Goal: Task Accomplishment & Management: Manage account settings

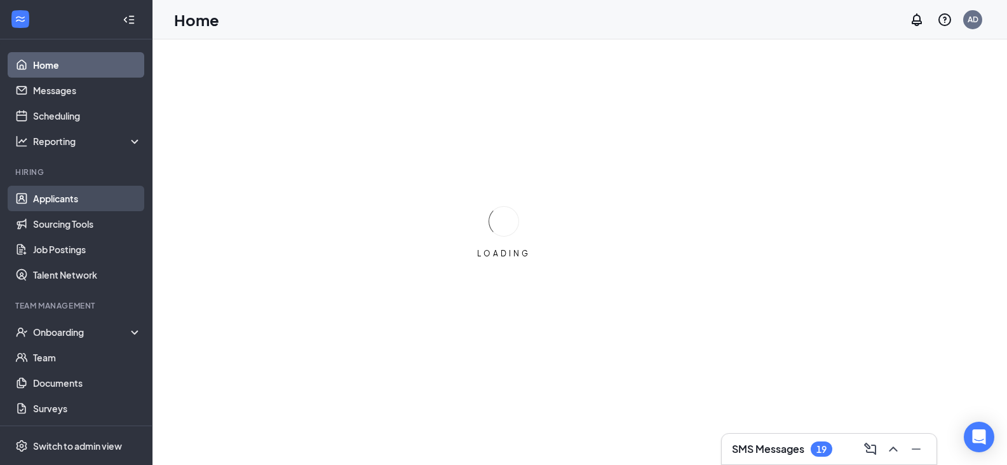
click at [60, 197] on link "Applicants" at bounding box center [87, 198] width 109 height 25
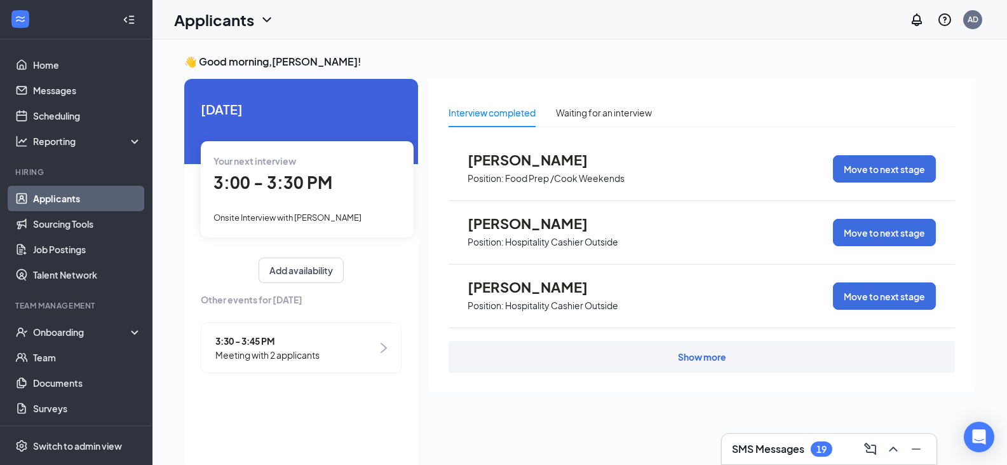
click at [51, 204] on link "Applicants" at bounding box center [87, 198] width 109 height 25
click at [46, 67] on link "Home" at bounding box center [87, 64] width 109 height 25
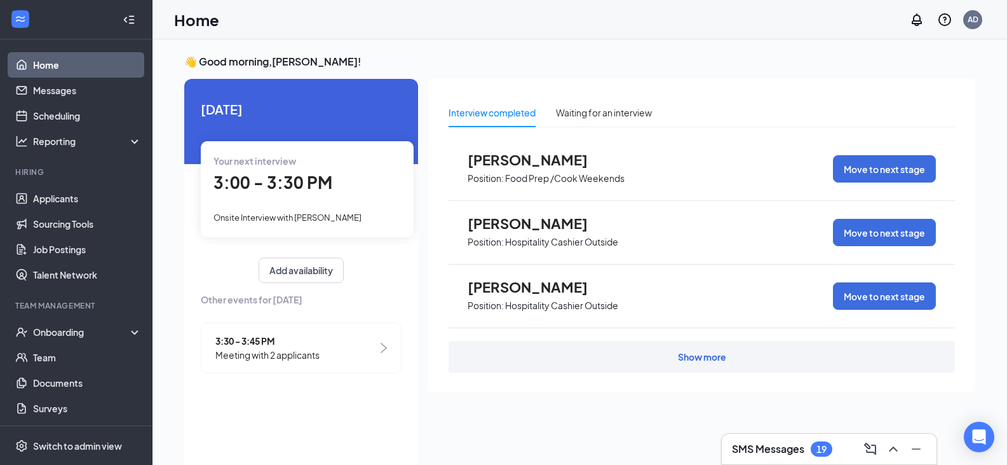
click at [44, 67] on link "Home" at bounding box center [87, 64] width 109 height 25
click at [60, 203] on link "Applicants" at bounding box center [87, 198] width 109 height 25
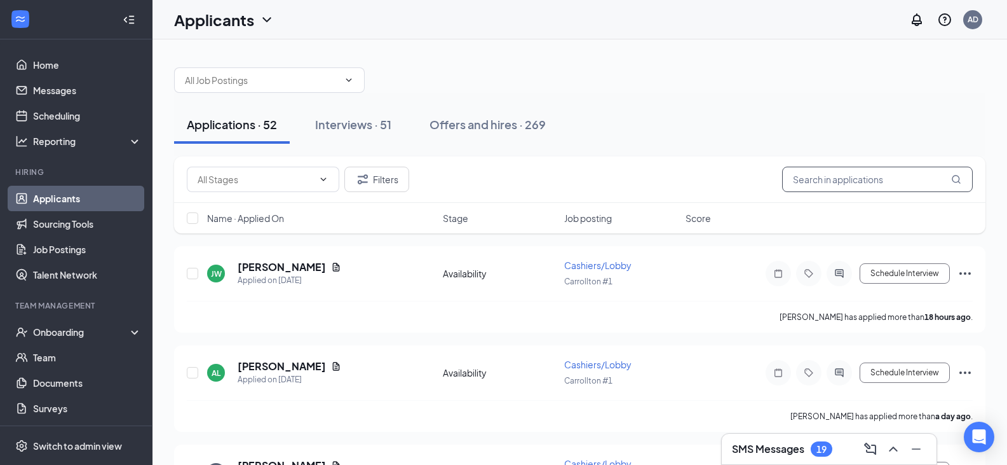
click at [874, 175] on input "text" at bounding box center [877, 179] width 191 height 25
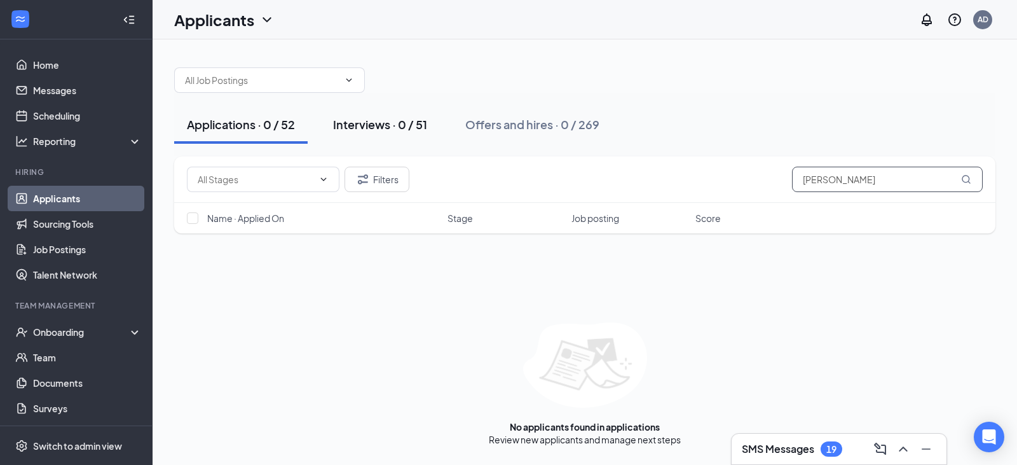
type input "[PERSON_NAME]"
click at [365, 114] on button "Interviews · 0 / 51" at bounding box center [379, 124] width 119 height 38
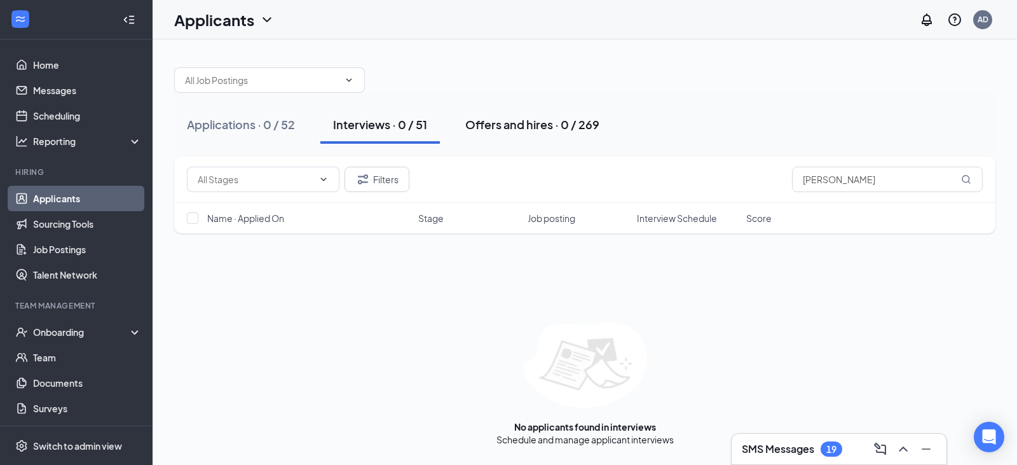
click at [500, 125] on div "Offers and hires · 0 / 269" at bounding box center [532, 124] width 134 height 16
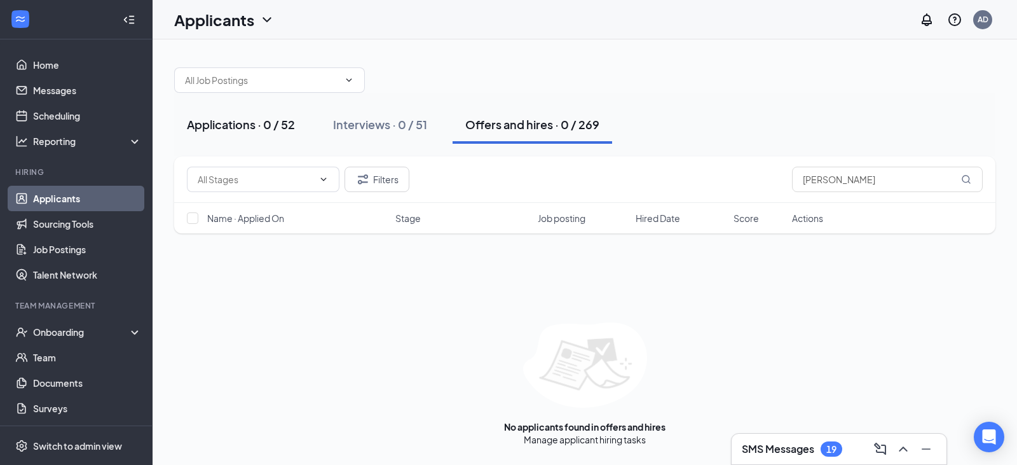
click at [264, 125] on div "Applications · 0 / 52" at bounding box center [241, 124] width 108 height 16
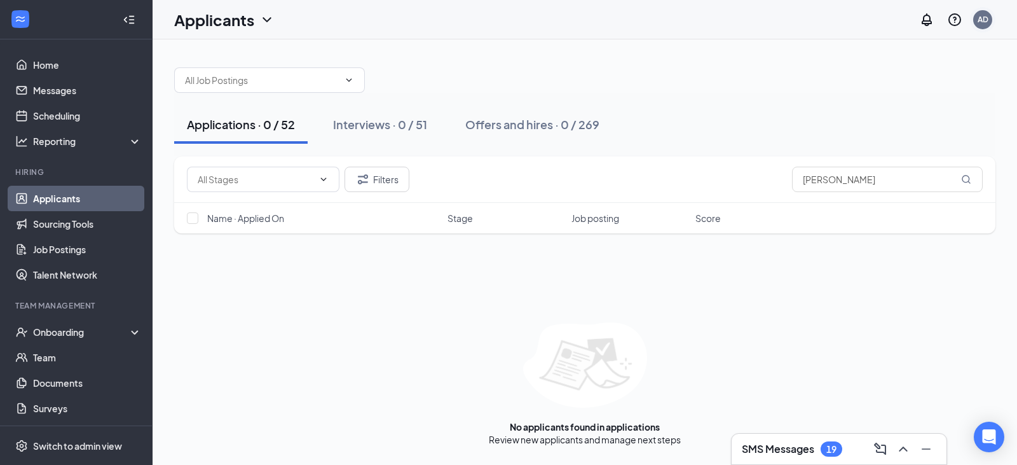
click at [983, 23] on div "AD" at bounding box center [982, 19] width 11 height 11
click at [874, 199] on div "Log out" at bounding box center [918, 194] width 137 height 13
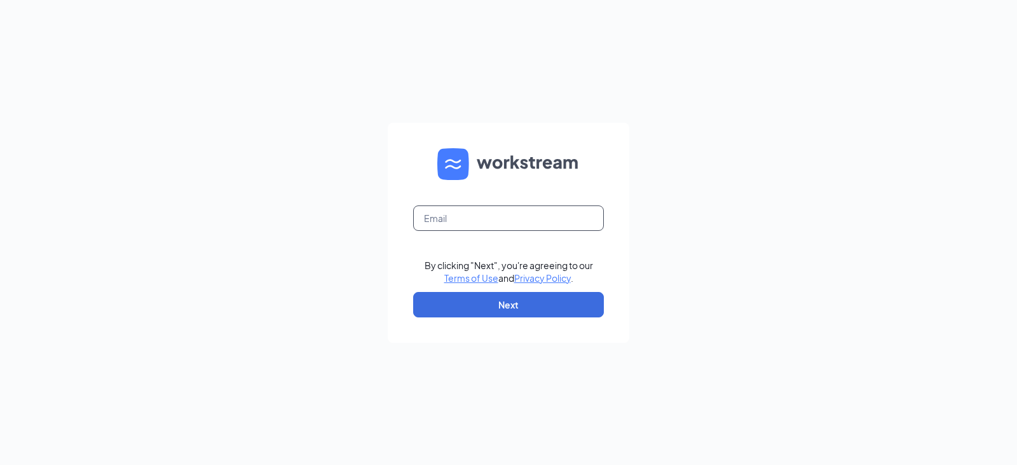
click at [445, 224] on input "text" at bounding box center [508, 217] width 191 height 25
type input "klandry.zaxbys@gmail.com"
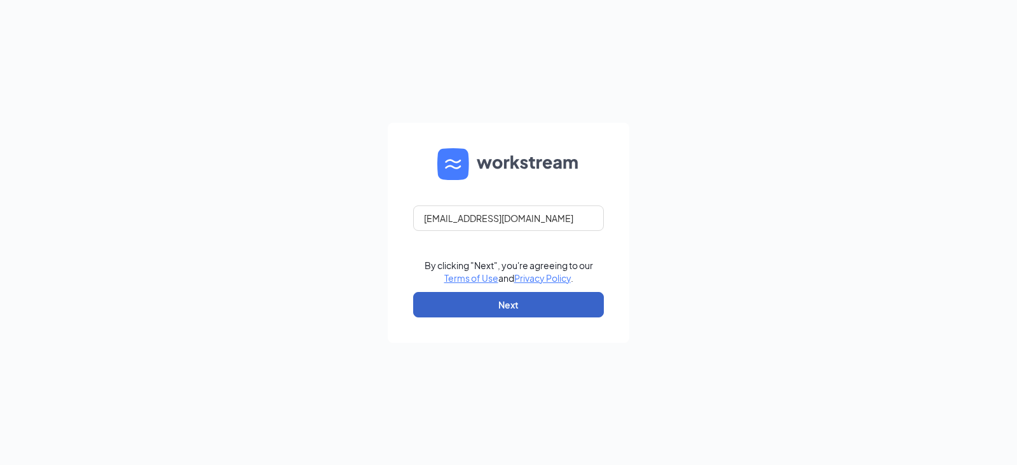
click at [500, 306] on button "Next" at bounding box center [508, 304] width 191 height 25
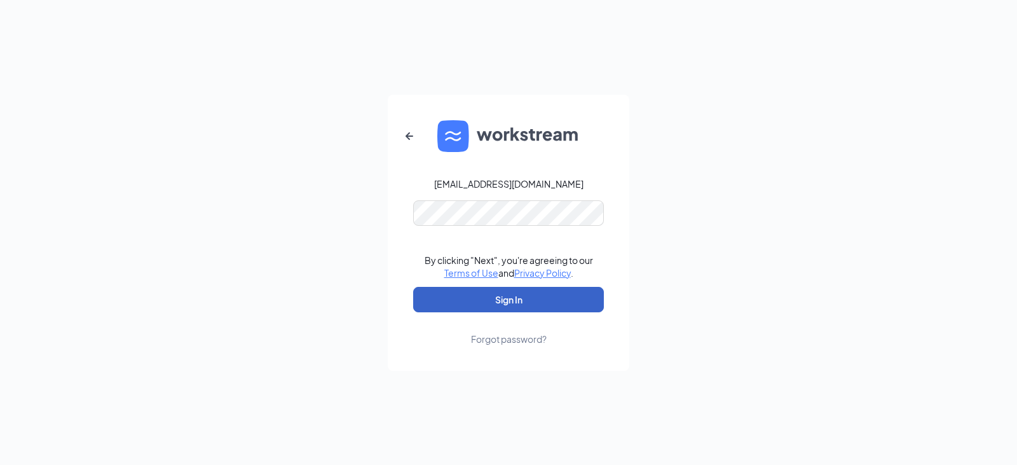
click at [507, 301] on button "Sign In" at bounding box center [508, 299] width 191 height 25
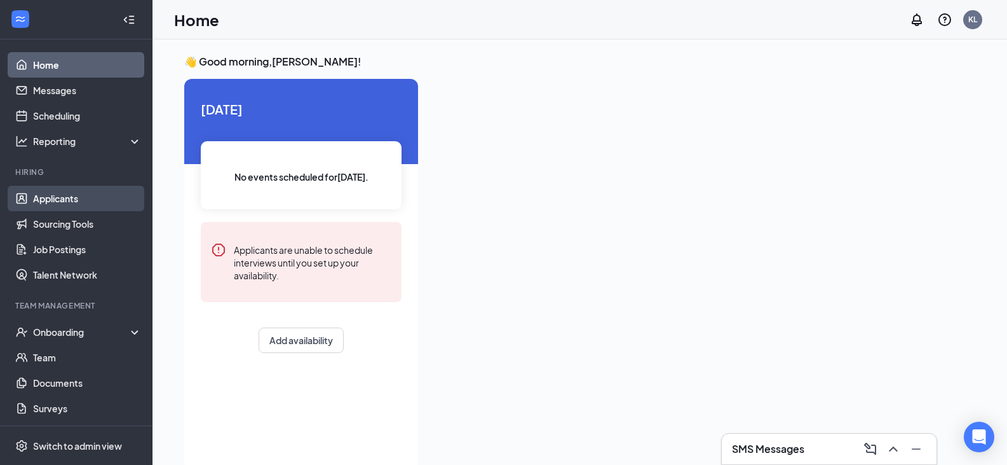
click at [41, 200] on link "Applicants" at bounding box center [87, 198] width 109 height 25
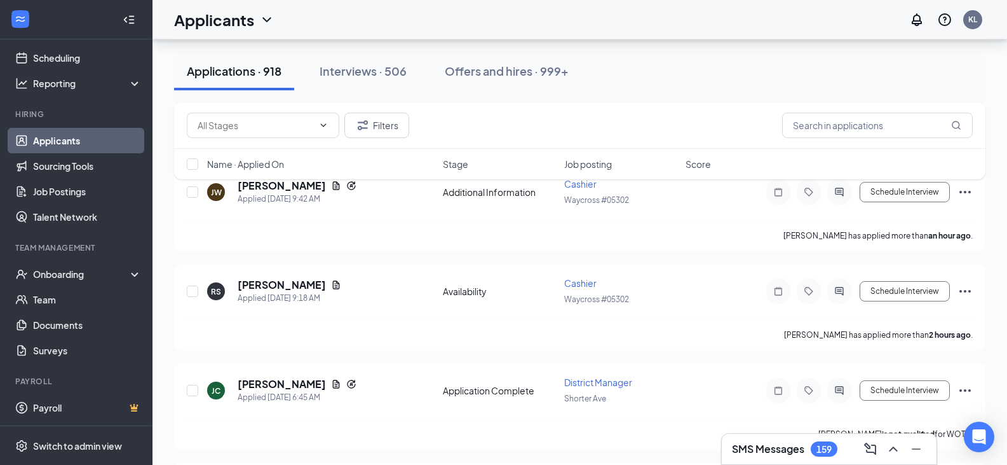
scroll to position [445, 0]
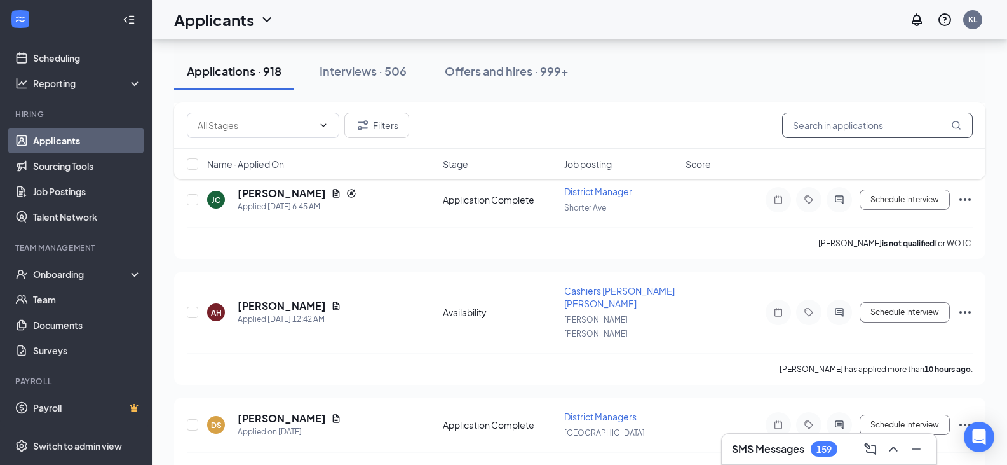
click at [857, 129] on input "text" at bounding box center [877, 124] width 191 height 25
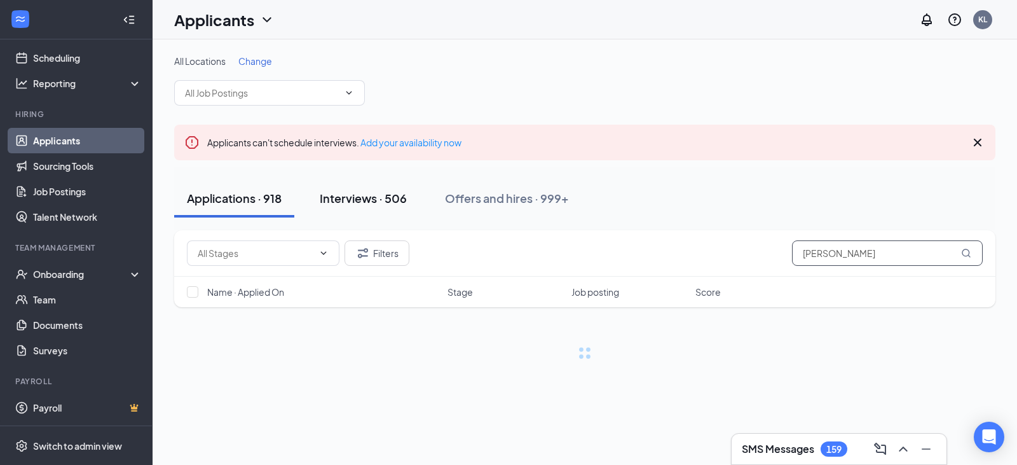
type input "[PERSON_NAME]"
click at [365, 193] on div "Interviews · 506" at bounding box center [363, 198] width 87 height 16
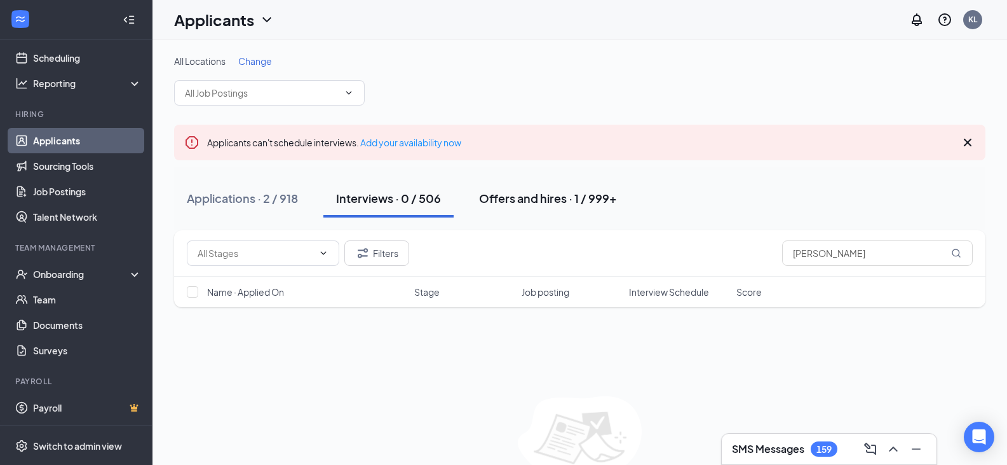
click at [596, 201] on div "Offers and hires · 1 / 999+" at bounding box center [548, 198] width 138 height 16
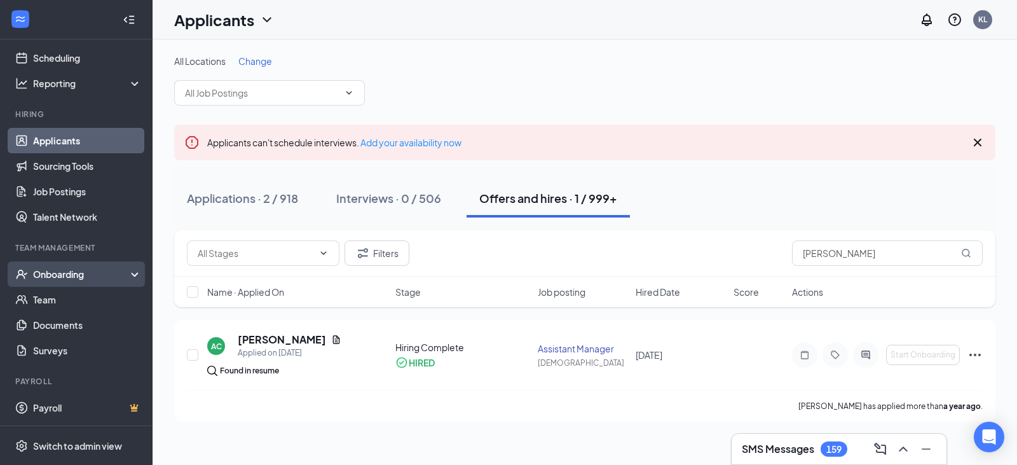
click at [72, 282] on div "Onboarding" at bounding box center [76, 273] width 153 height 25
click at [83, 270] on div "Onboarding" at bounding box center [82, 274] width 98 height 13
click at [60, 142] on link "Applicants" at bounding box center [87, 140] width 109 height 25
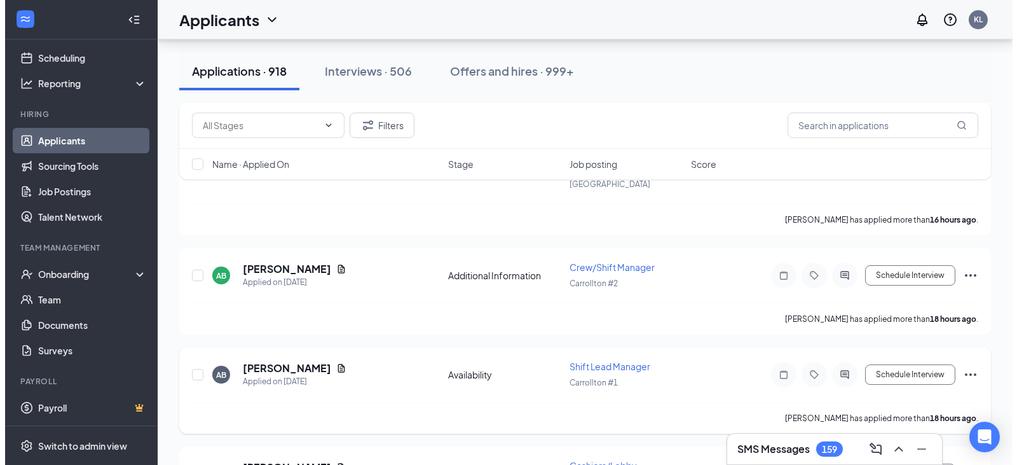
scroll to position [1335, 0]
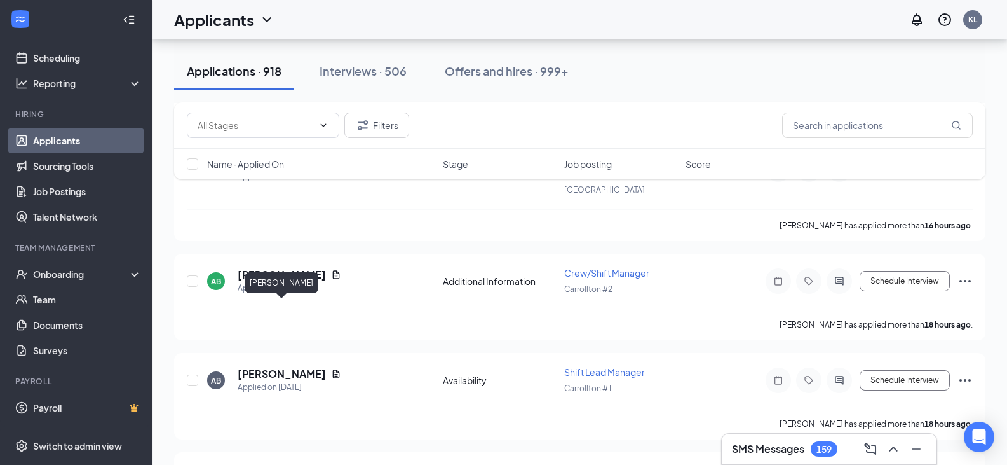
drag, startPoint x: 313, startPoint y: 304, endPoint x: 300, endPoint y: 295, distance: 15.9
click at [313, 367] on h5 "[PERSON_NAME]" at bounding box center [282, 374] width 88 height 14
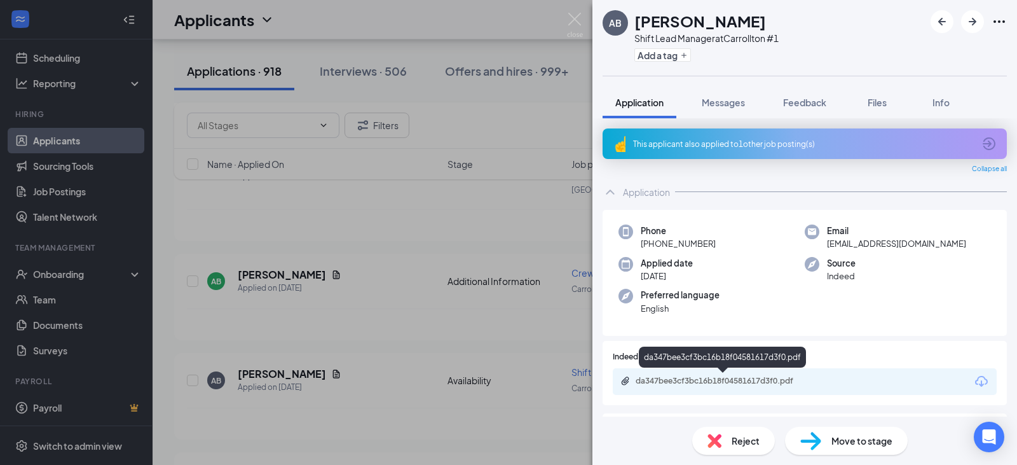
click at [737, 387] on div "da347bee3cf3bc16b18f04581617d3f0.pdf" at bounding box center [723, 382] width 206 height 12
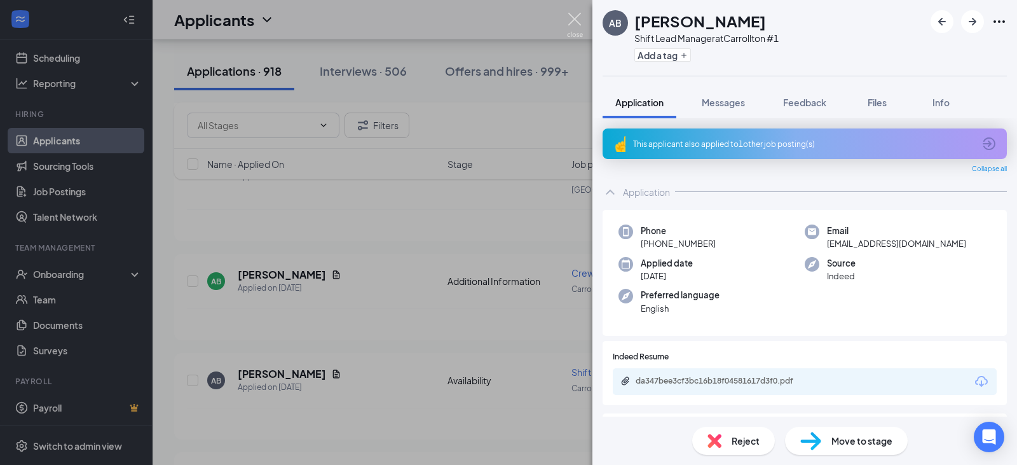
drag, startPoint x: 578, startPoint y: 13, endPoint x: 634, endPoint y: 155, distance: 152.7
click at [578, 13] on img at bounding box center [575, 25] width 16 height 25
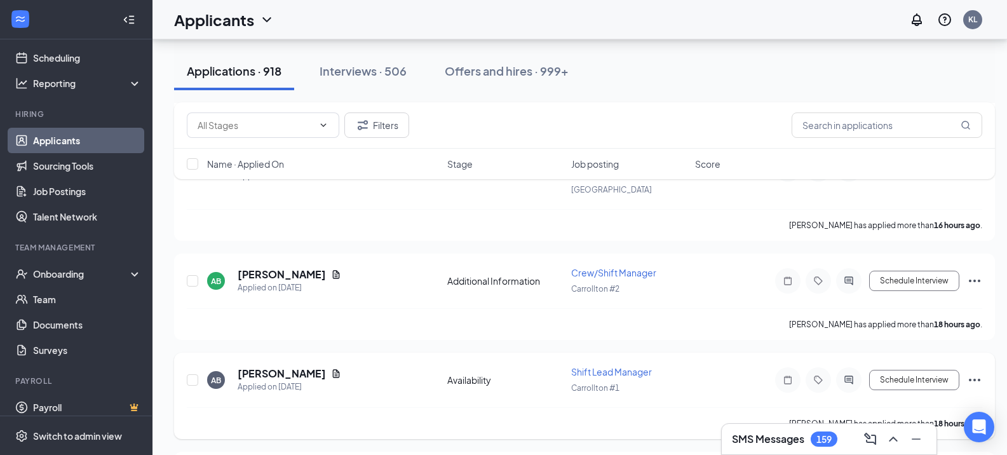
click at [265, 365] on div "AB [PERSON_NAME] Applied on [DATE] Availability Shift Lead Manager [GEOGRAPHIC_…" at bounding box center [585, 386] width 796 height 42
click at [337, 369] on icon "Document" at bounding box center [336, 374] width 10 height 10
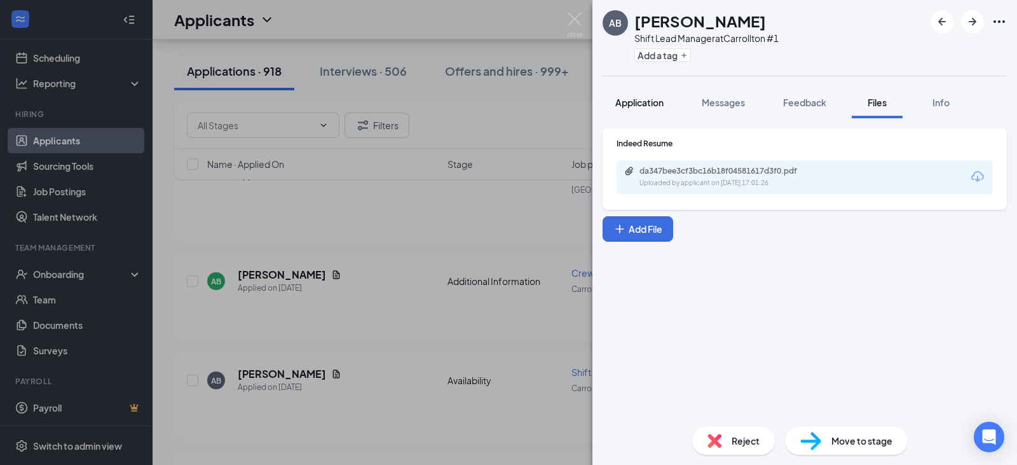
click at [648, 105] on span "Application" at bounding box center [639, 102] width 48 height 11
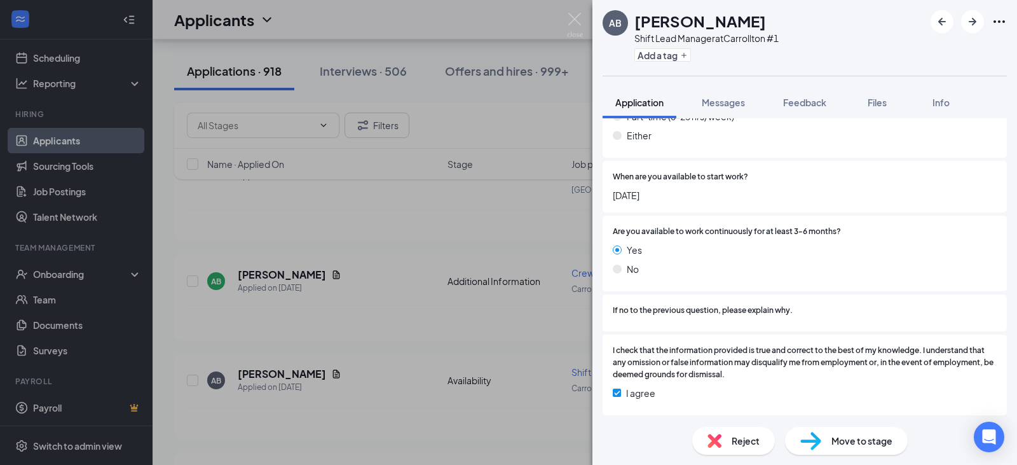
scroll to position [1164, 0]
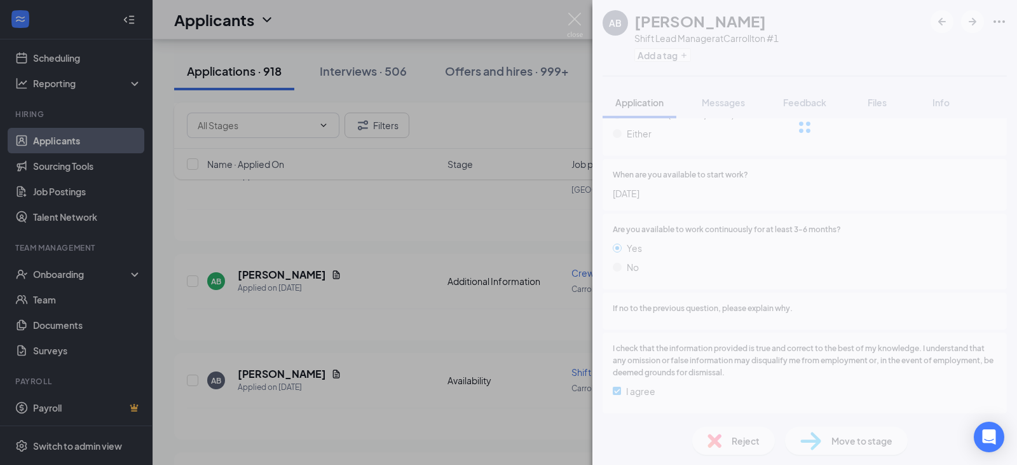
click at [569, 17] on img at bounding box center [575, 25] width 16 height 25
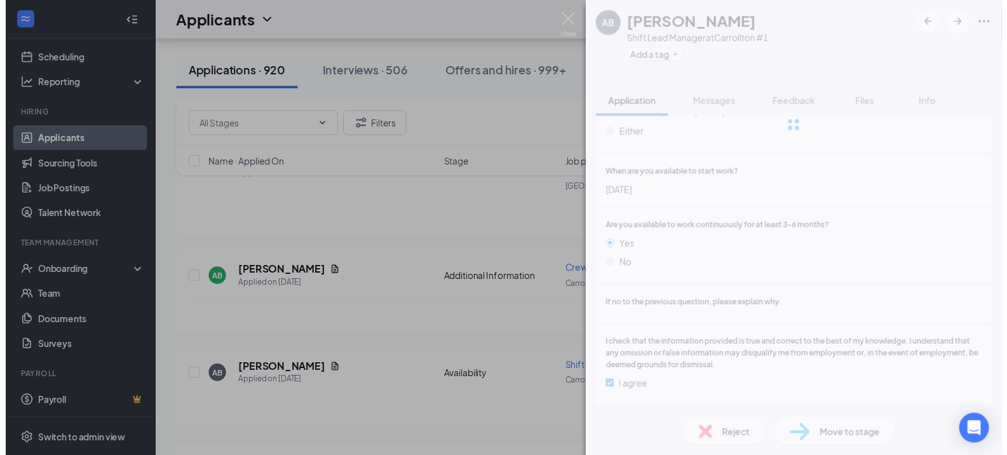
scroll to position [1159, 0]
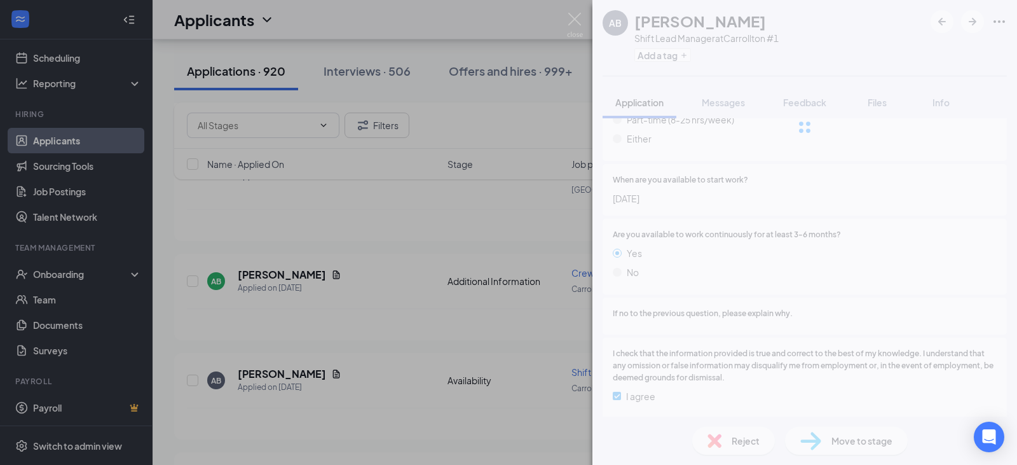
click at [64, 131] on div "AB [PERSON_NAME] Shift Lead Manager at [GEOGRAPHIC_DATA] #1 Add a tag Applicati…" at bounding box center [508, 232] width 1017 height 465
click at [57, 144] on div "AB [PERSON_NAME] Shift Lead Manager at [GEOGRAPHIC_DATA] #1 Add a tag Applicati…" at bounding box center [508, 232] width 1017 height 465
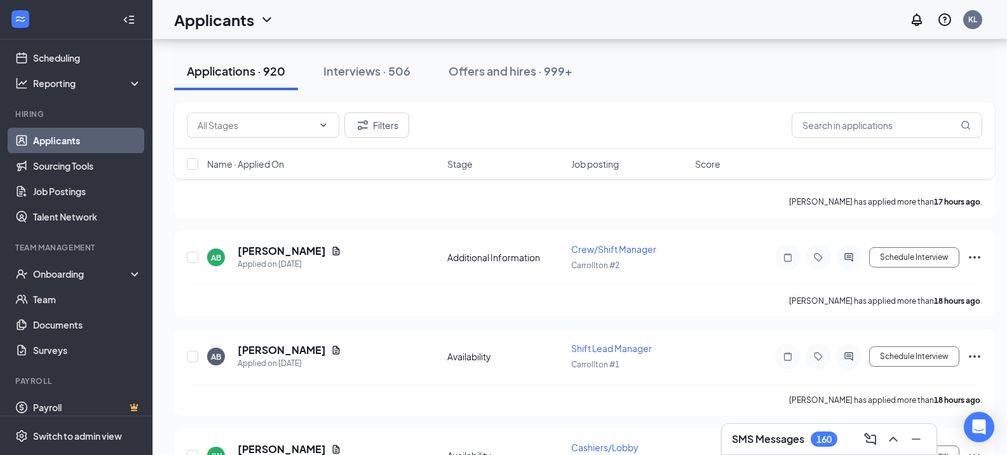
scroll to position [1525, 0]
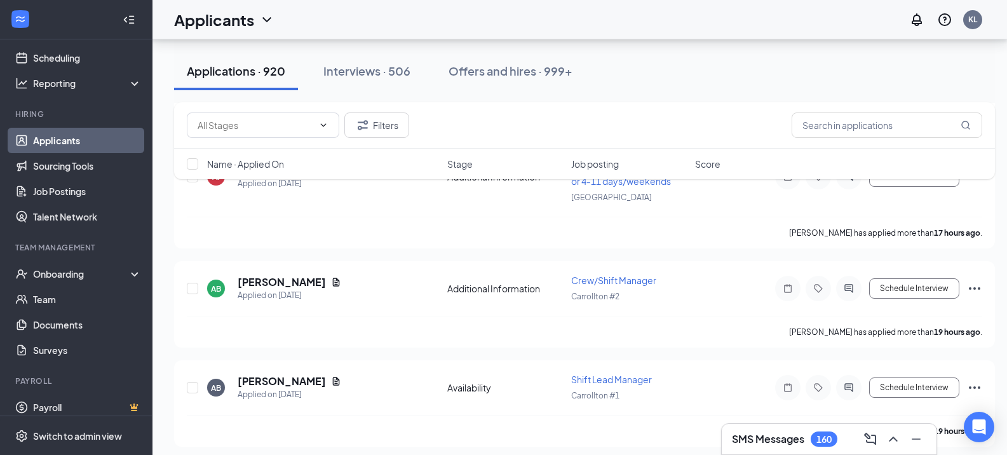
click at [38, 134] on link "Applicants" at bounding box center [87, 140] width 109 height 25
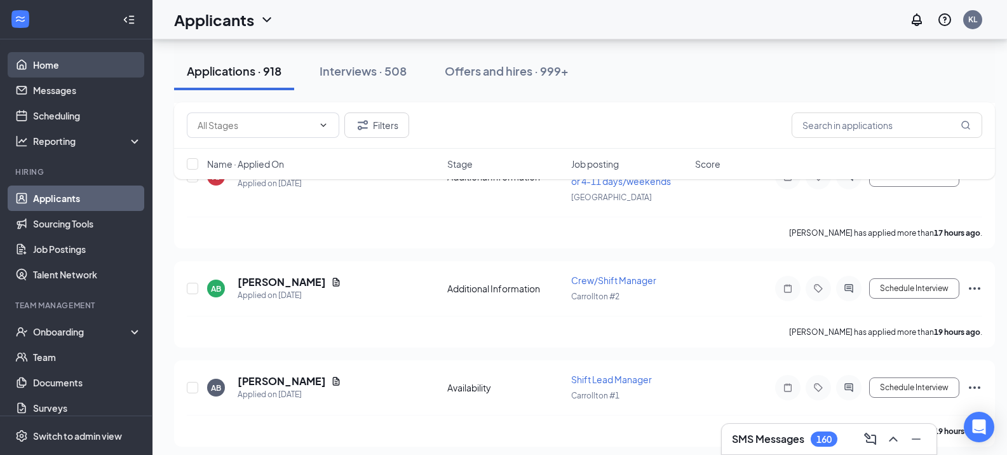
click at [52, 65] on link "Home" at bounding box center [87, 64] width 109 height 25
click at [51, 65] on link "Home" at bounding box center [87, 64] width 109 height 25
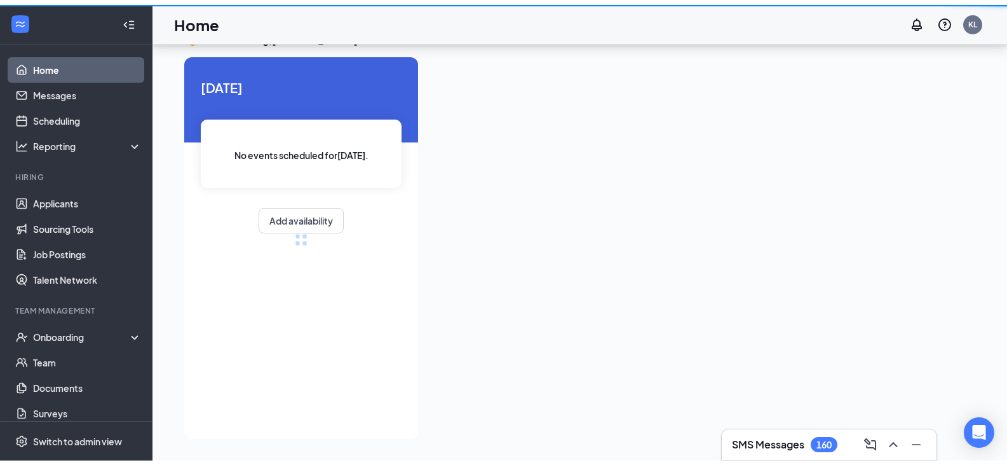
scroll to position [27, 0]
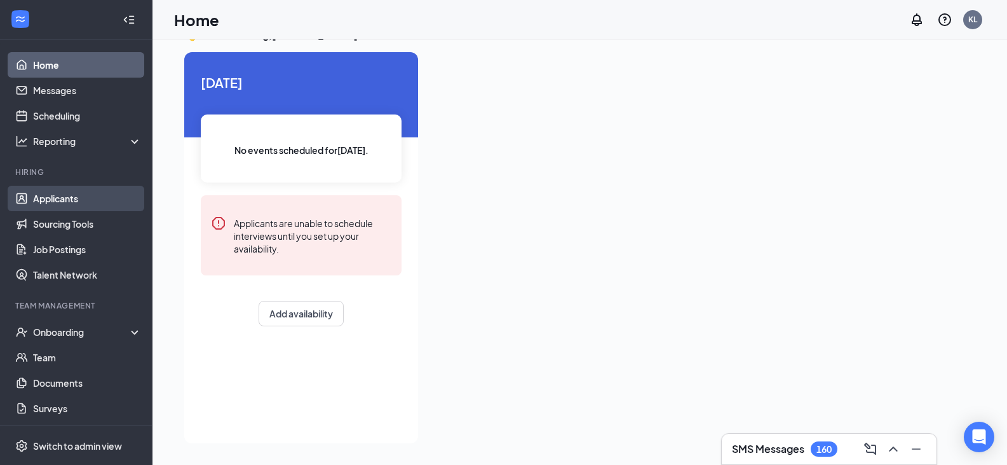
click at [54, 195] on link "Applicants" at bounding box center [87, 198] width 109 height 25
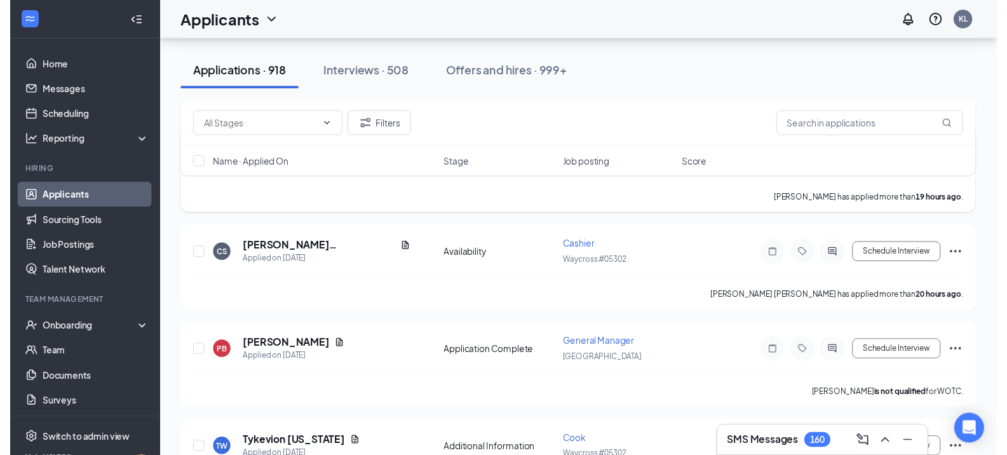
scroll to position [1679, 0]
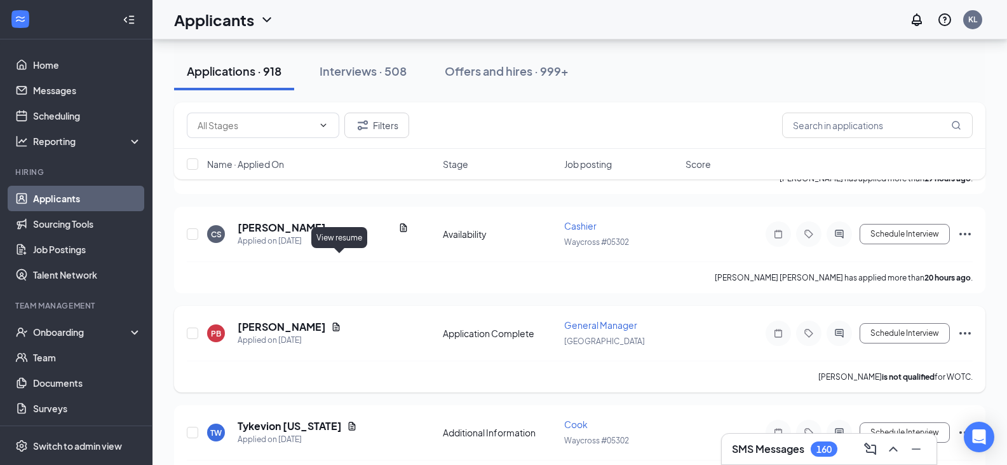
click at [336, 322] on icon "Document" at bounding box center [336, 327] width 10 height 10
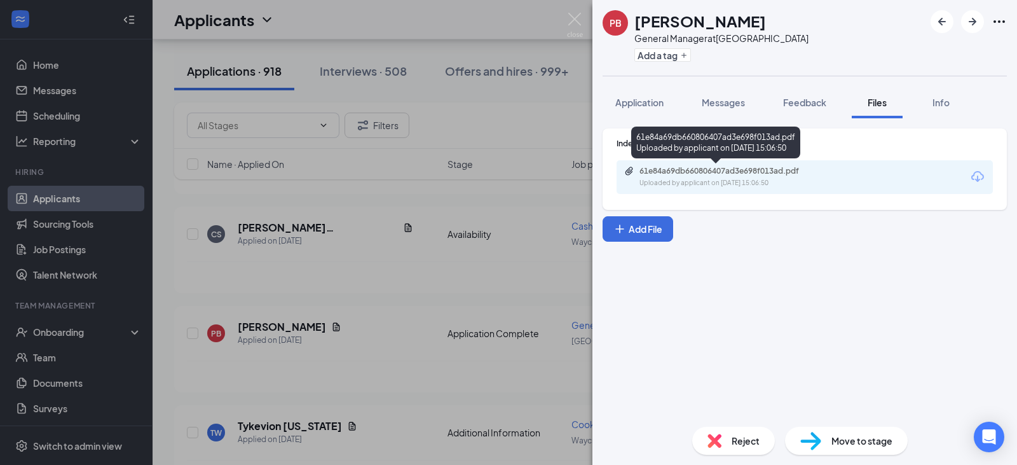
click at [711, 161] on div "61e84a69db660806407ad3e698f013ad.pdf Uploaded by applicant on [DATE] 15:06:50" at bounding box center [715, 144] width 169 height 37
click at [708, 173] on div "61e84a69db660806407ad3e698f013ad.pdf" at bounding box center [728, 171] width 178 height 10
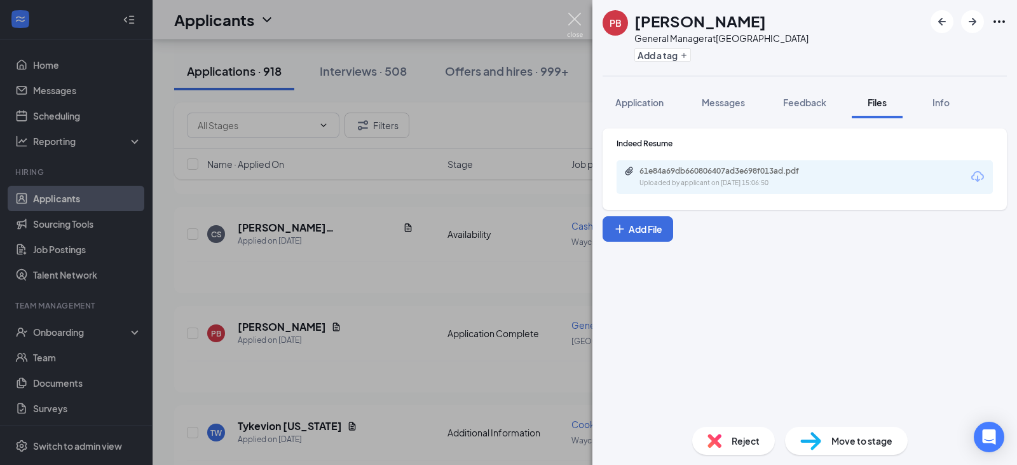
click at [567, 18] on img at bounding box center [575, 25] width 16 height 25
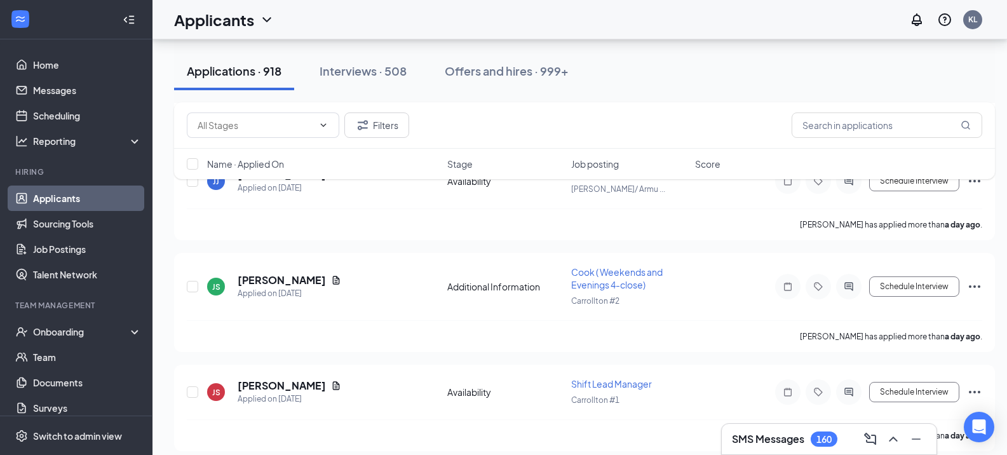
scroll to position [2950, 0]
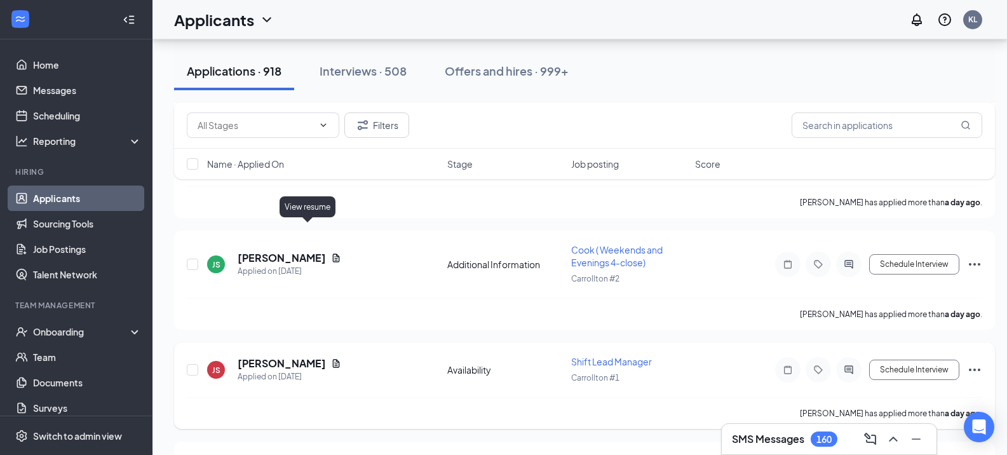
drag, startPoint x: 308, startPoint y: 230, endPoint x: 454, endPoint y: 231, distance: 145.5
click at [333, 359] on icon "Document" at bounding box center [336, 363] width 7 height 8
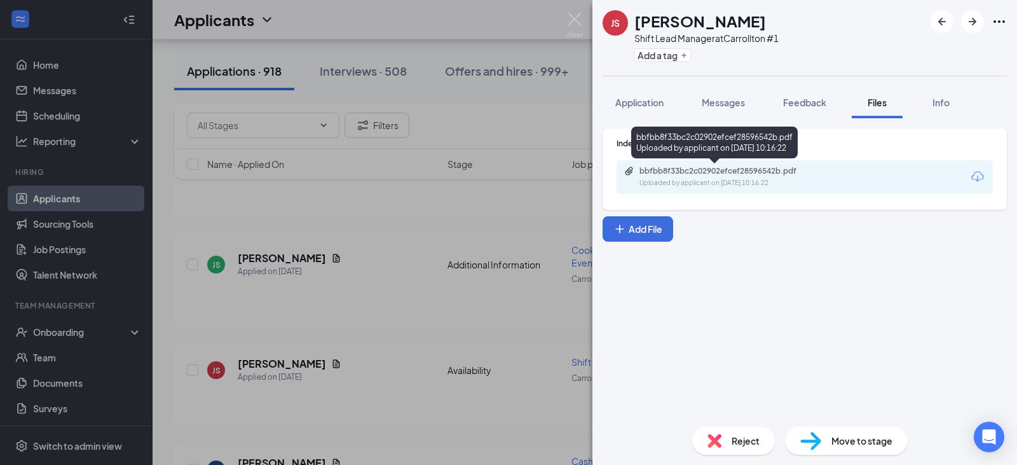
click at [705, 179] on div "Uploaded by applicant on [DATE] 10:16:22" at bounding box center [734, 183] width 191 height 10
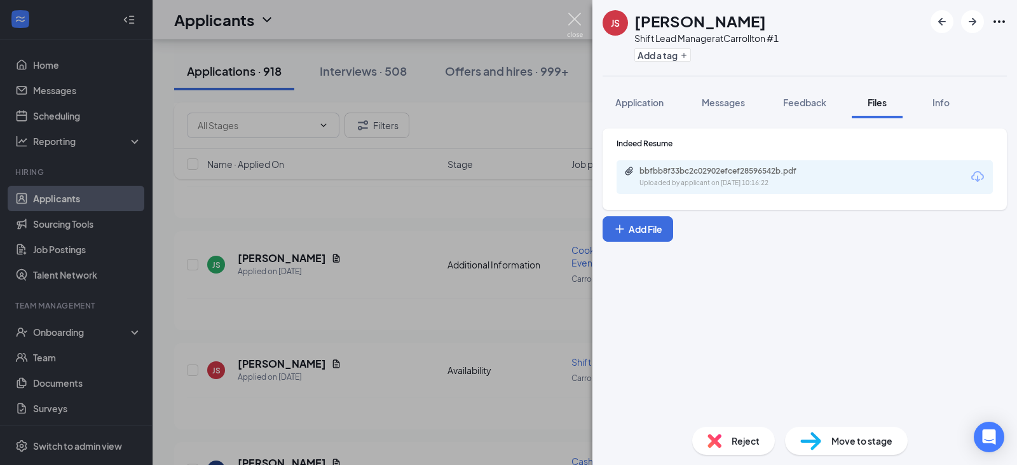
click at [568, 18] on img at bounding box center [575, 25] width 16 height 25
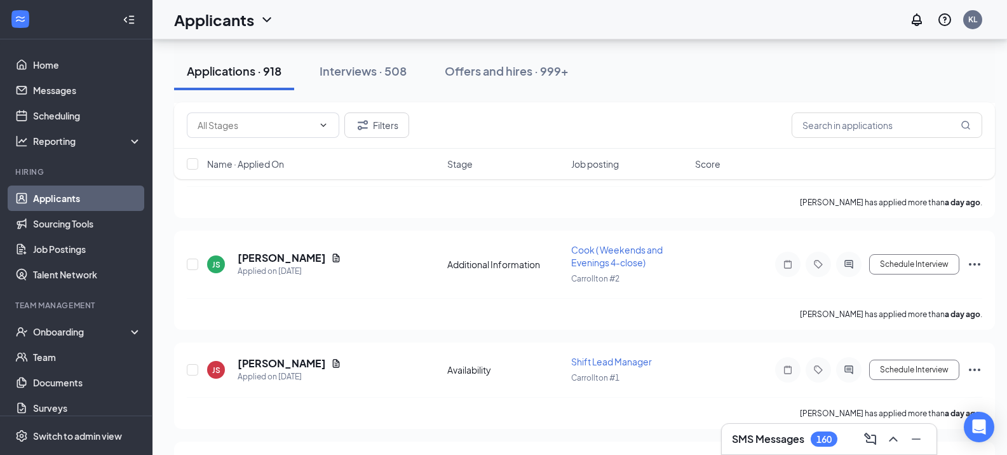
click at [571, 25] on div "Applicants KL" at bounding box center [580, 19] width 855 height 39
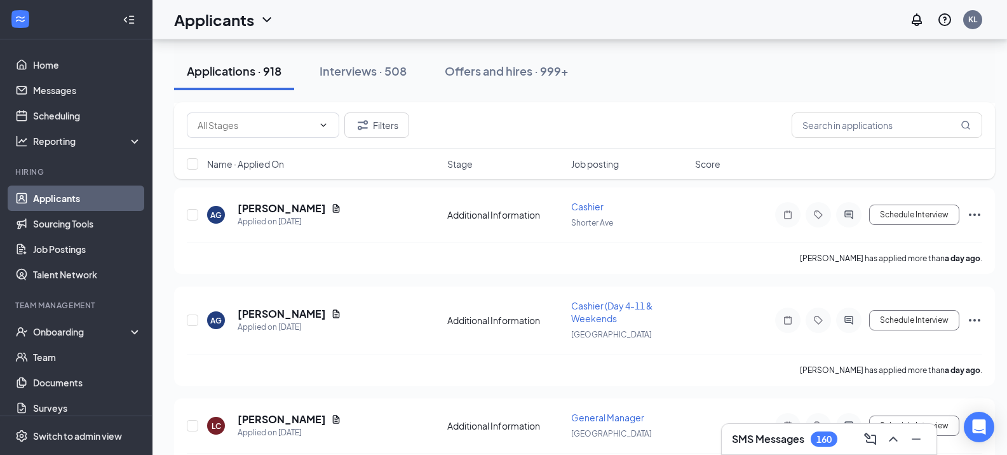
scroll to position [3268, 0]
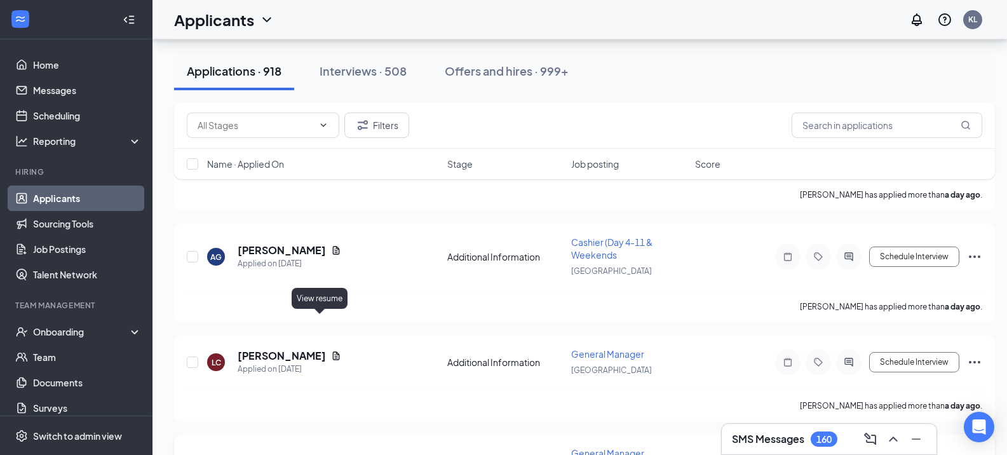
click at [331, 456] on icon "Document" at bounding box center [336, 461] width 10 height 10
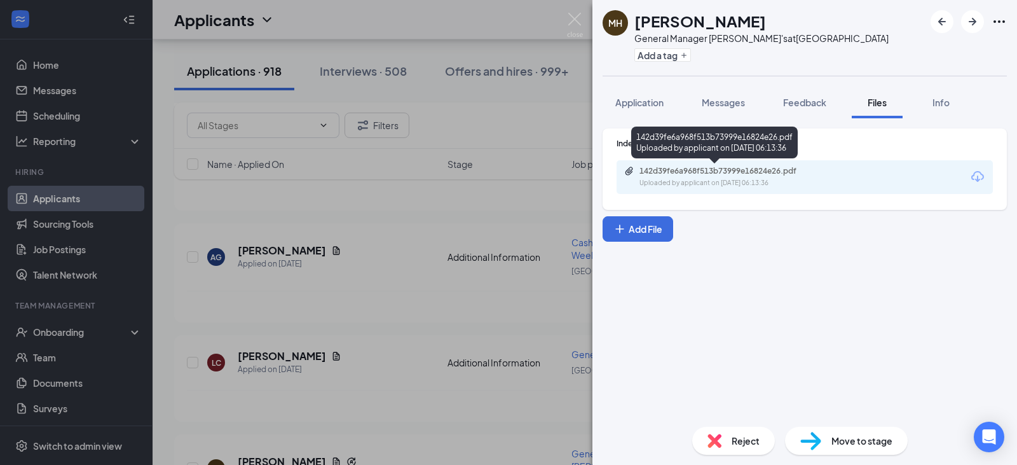
click at [783, 176] on div "142d39fe6a968f513b73999e16824e26.pdf Uploaded by applicant on [DATE] 06:13:36" at bounding box center [727, 177] width 206 height 22
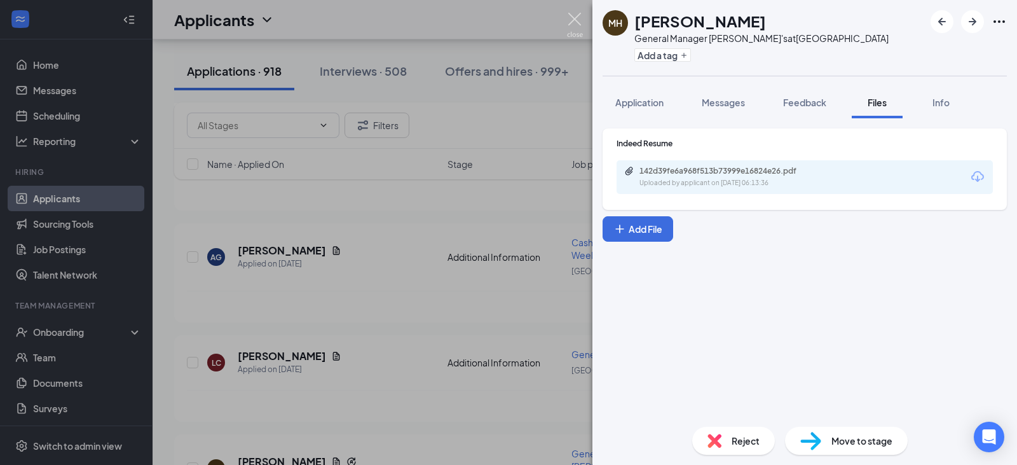
click at [579, 16] on img at bounding box center [575, 25] width 16 height 25
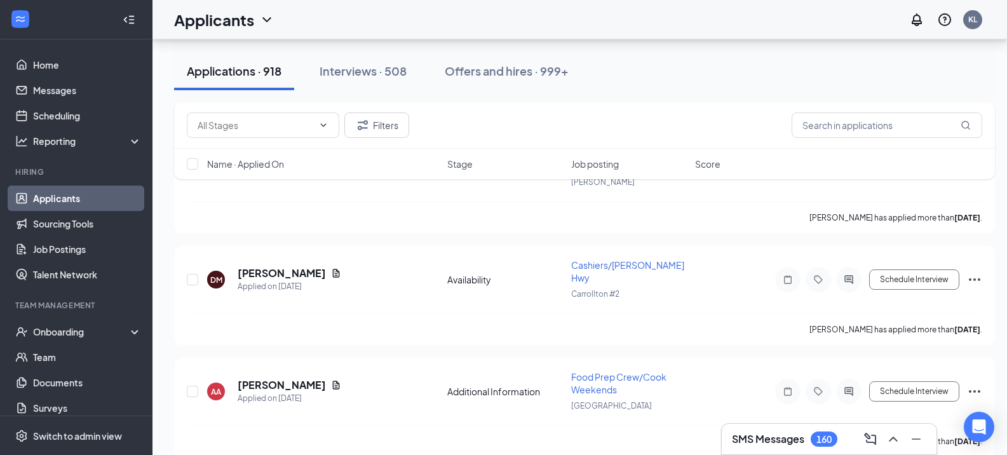
scroll to position [5810, 0]
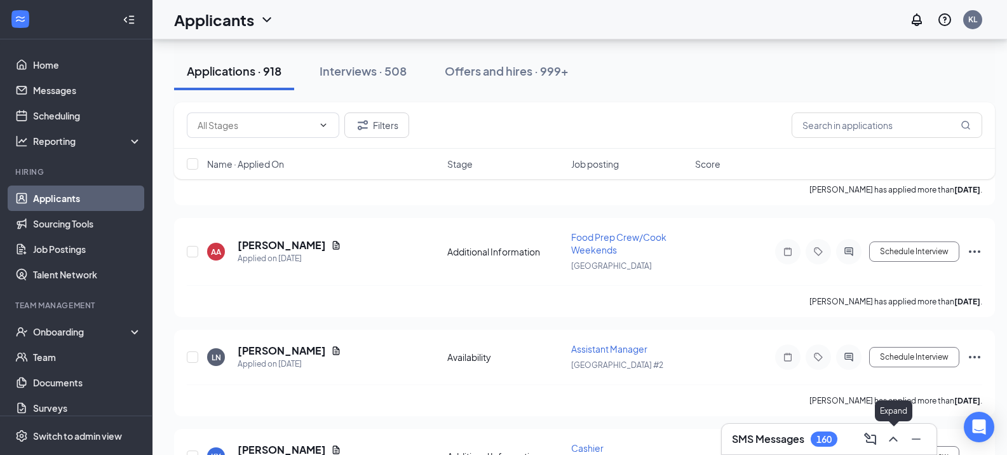
click at [894, 435] on icon "ChevronUp" at bounding box center [893, 439] width 15 height 15
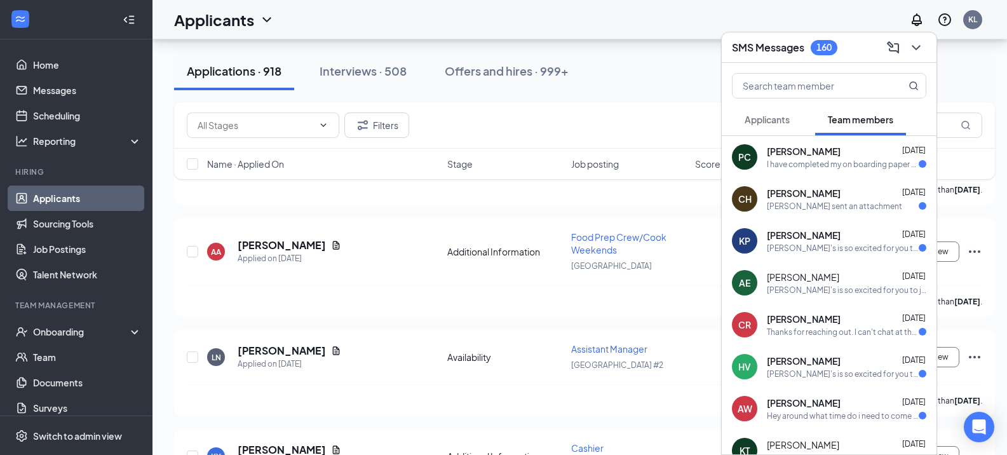
click at [793, 171] on div "PC [PERSON_NAME] [DATE] I have completed my on boarding paper work. I also put …" at bounding box center [829, 157] width 215 height 42
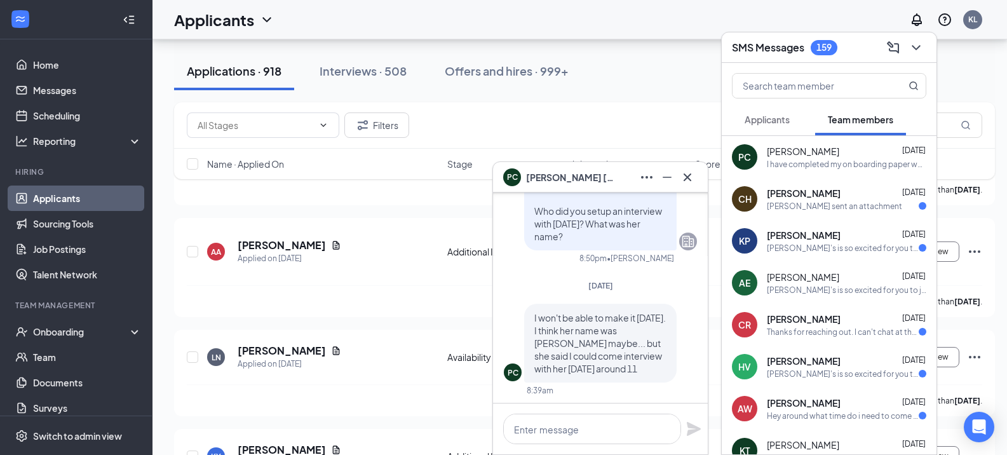
scroll to position [-1286, 0]
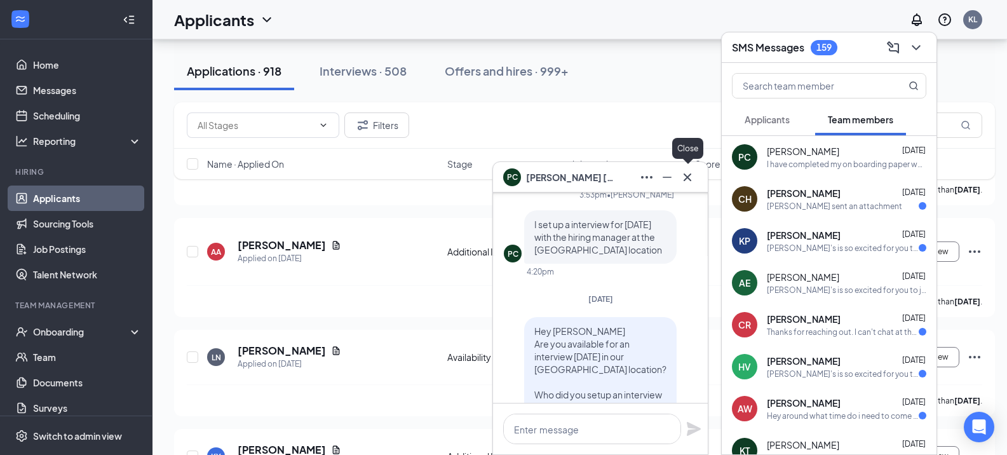
click at [694, 177] on icon "Cross" at bounding box center [687, 177] width 15 height 15
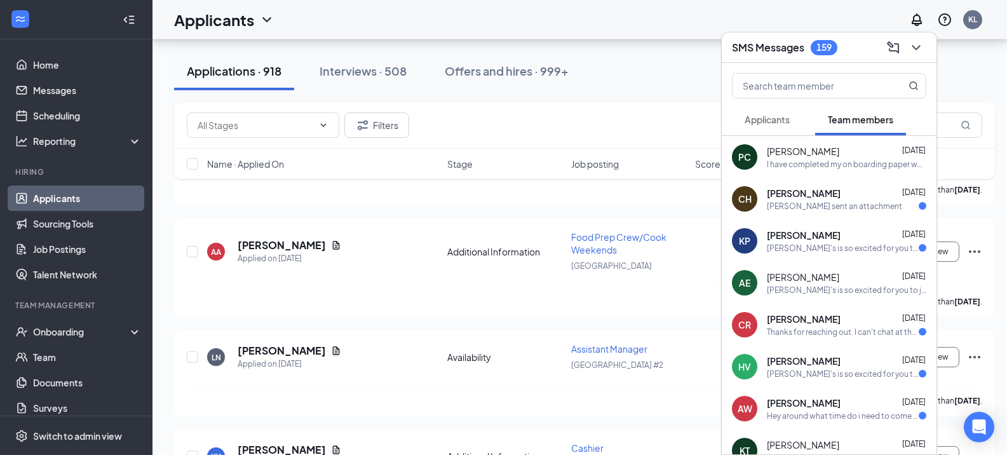
click at [820, 194] on span "[PERSON_NAME]" at bounding box center [804, 193] width 74 height 13
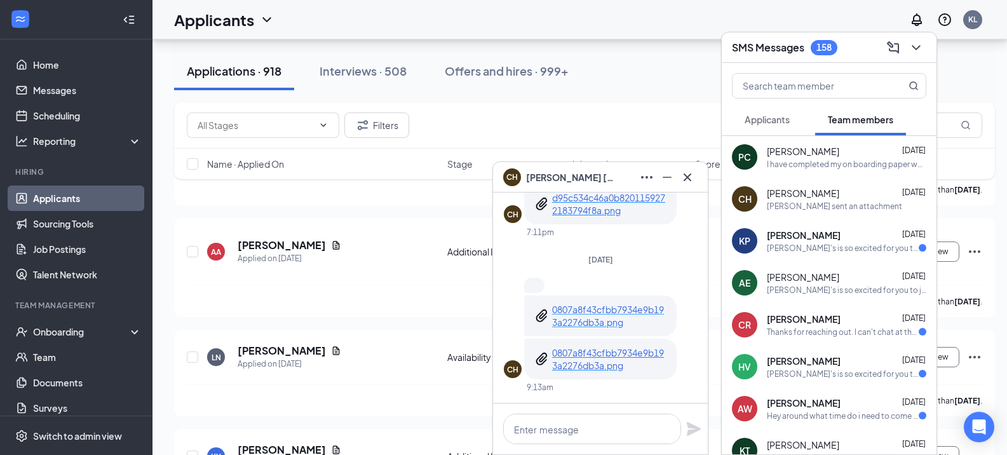
click at [587, 311] on p "0807a8f43cfbb7934e9b193a2276db3a.png" at bounding box center [609, 315] width 114 height 25
click at [795, 196] on span "[PERSON_NAME]" at bounding box center [803, 193] width 72 height 13
click at [808, 194] on span "[PERSON_NAME]" at bounding box center [803, 193] width 72 height 13
click at [819, 192] on span "[PERSON_NAME]" at bounding box center [803, 193] width 72 height 13
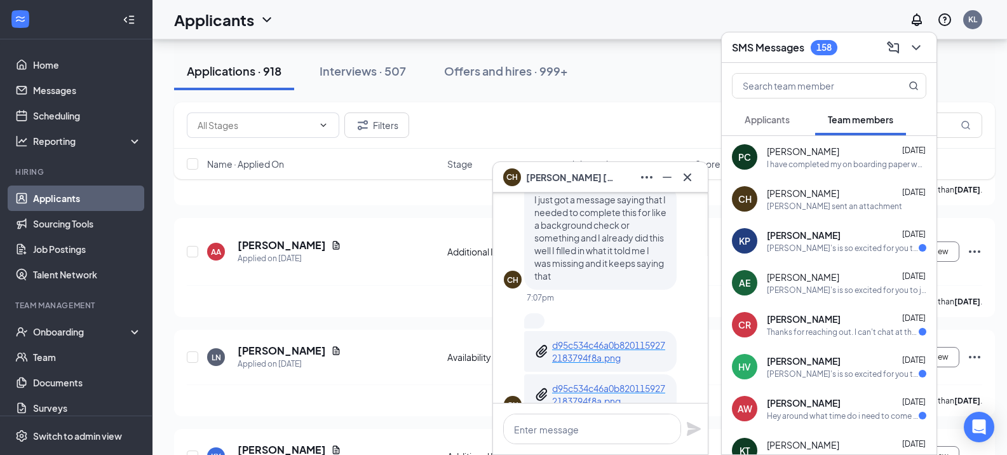
scroll to position [-64, 0]
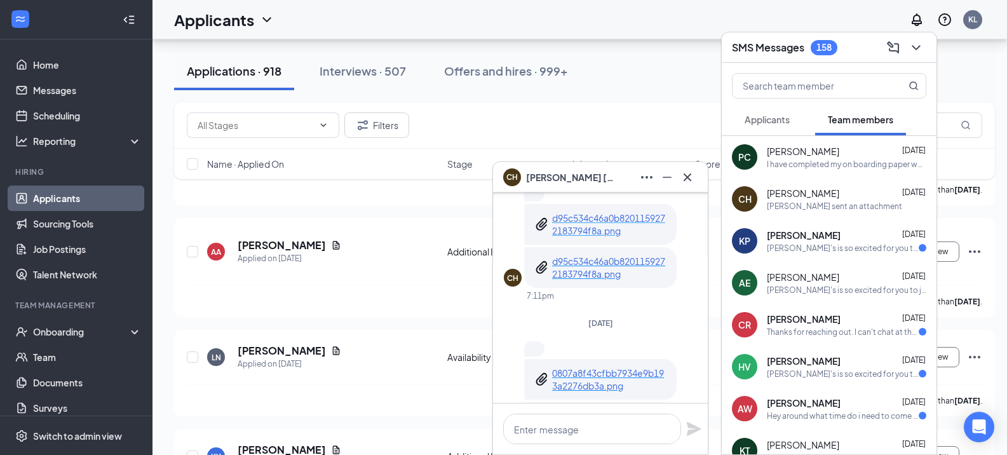
click at [611, 226] on p "d95c534c46a0b8201159272183794f8a.png" at bounding box center [609, 224] width 114 height 25
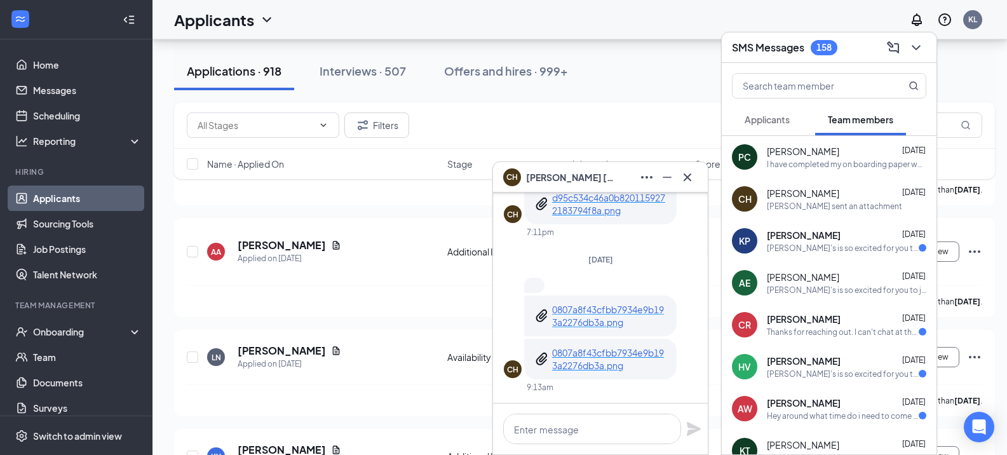
click at [589, 311] on p "0807a8f43cfbb7934e9b193a2276db3a.png" at bounding box center [609, 315] width 114 height 25
click at [688, 176] on icon "Cross" at bounding box center [687, 177] width 15 height 15
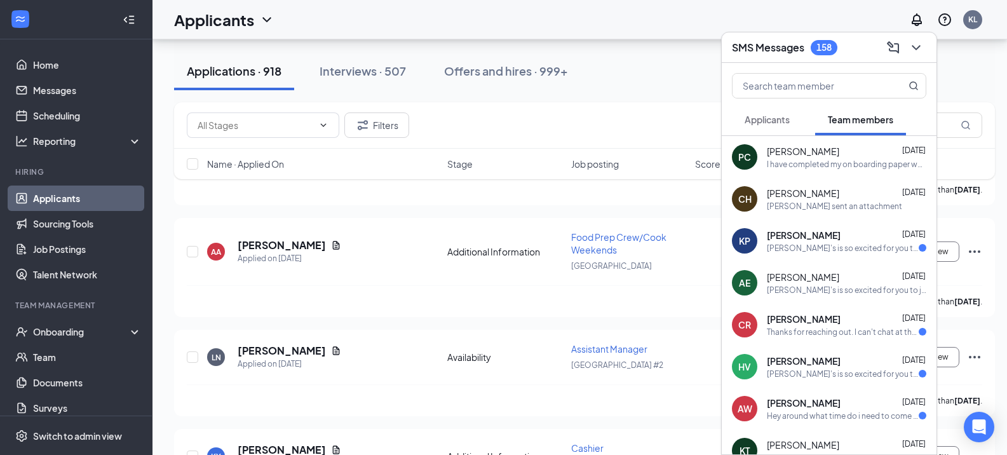
click at [837, 252] on div "[PERSON_NAME]'s is so excited for you to join our team! Do you know anyone else…" at bounding box center [843, 248] width 152 height 11
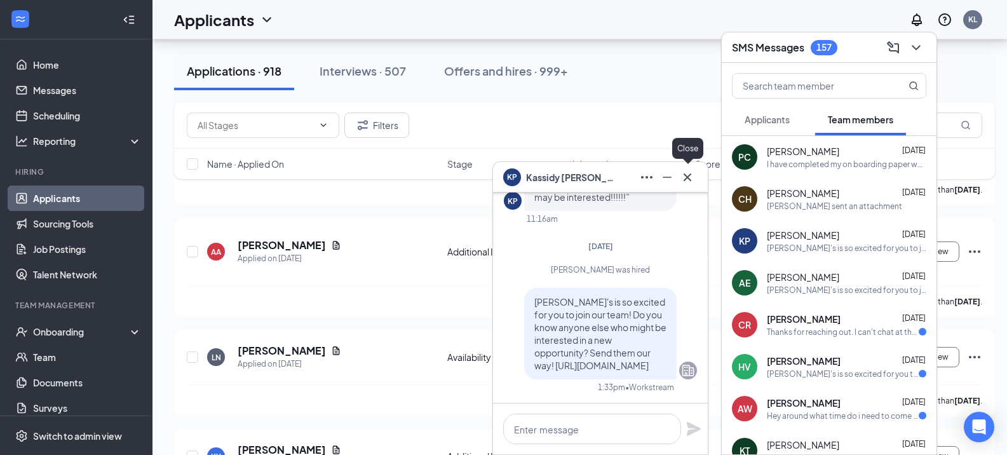
click at [688, 181] on icon "Cross" at bounding box center [687, 177] width 15 height 15
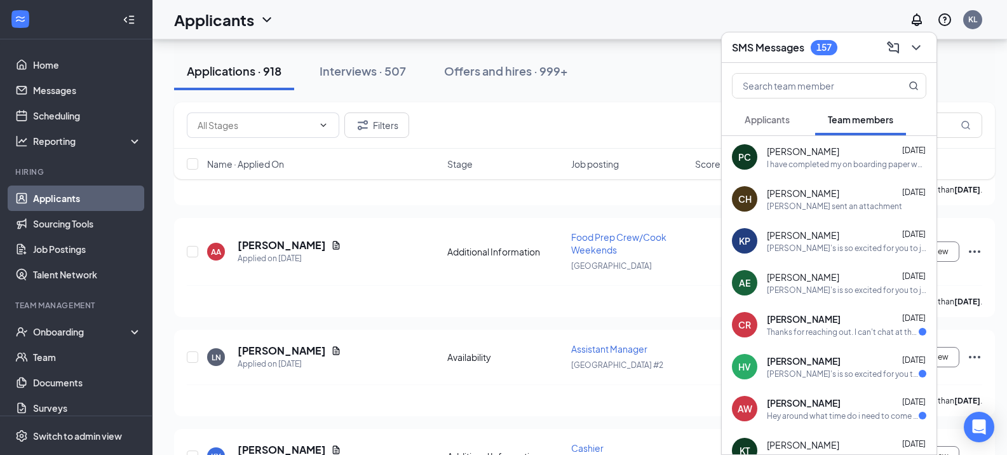
click at [815, 332] on div "Thanks for reaching out. I can't chat at the moment but I'll text you back as s…" at bounding box center [843, 332] width 152 height 11
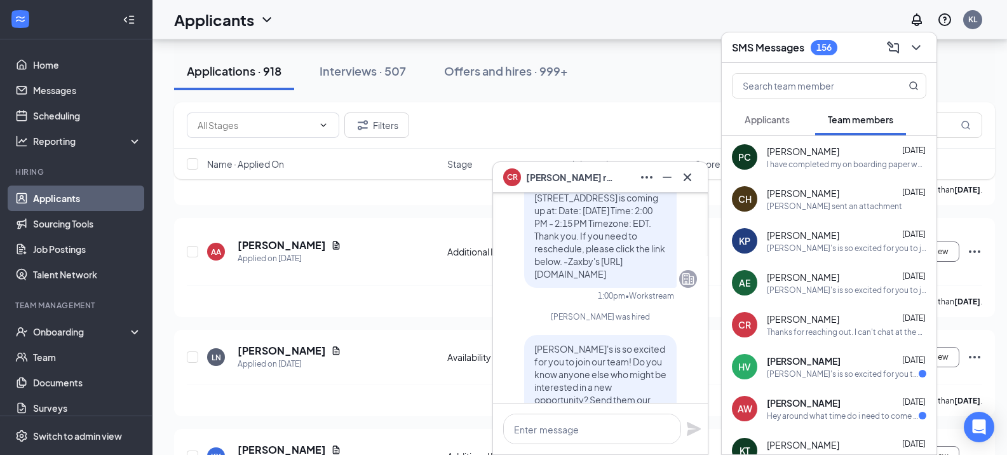
scroll to position [-191, 0]
click at [688, 172] on icon "Cross" at bounding box center [687, 177] width 15 height 15
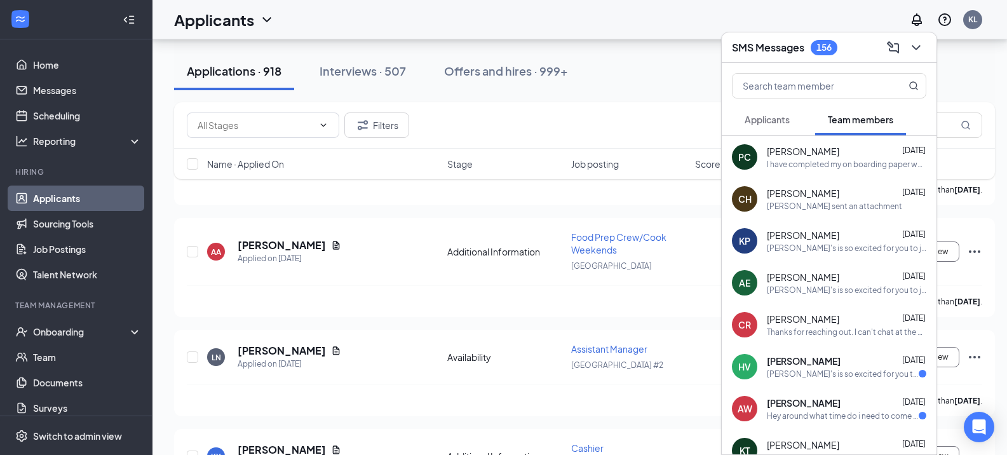
click at [849, 361] on div "[PERSON_NAME] [DATE]" at bounding box center [847, 361] width 160 height 13
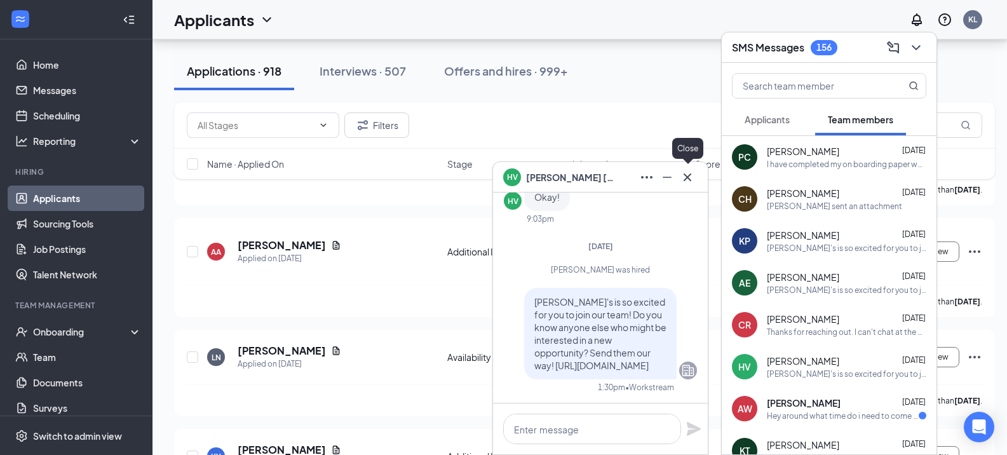
click at [692, 177] on icon "Cross" at bounding box center [687, 177] width 15 height 15
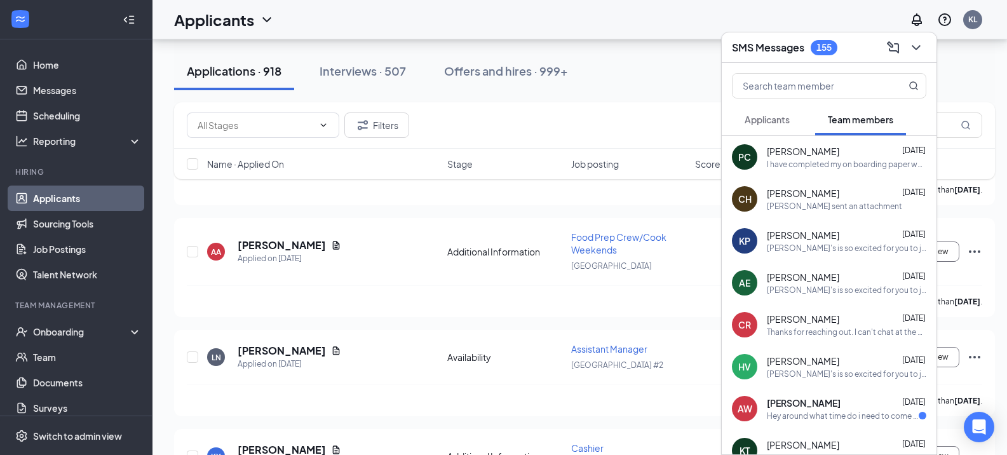
click at [852, 405] on div "[PERSON_NAME] [DATE]" at bounding box center [847, 403] width 160 height 13
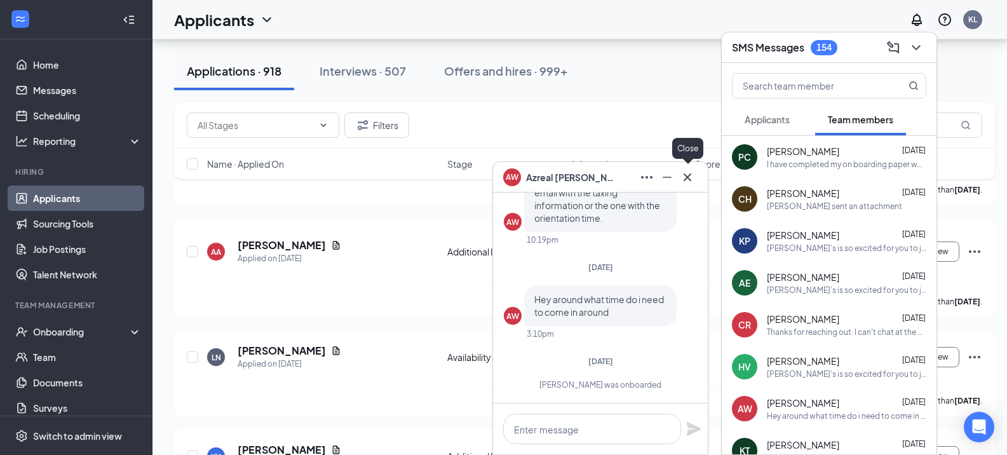
click at [681, 175] on icon "Cross" at bounding box center [687, 177] width 15 height 15
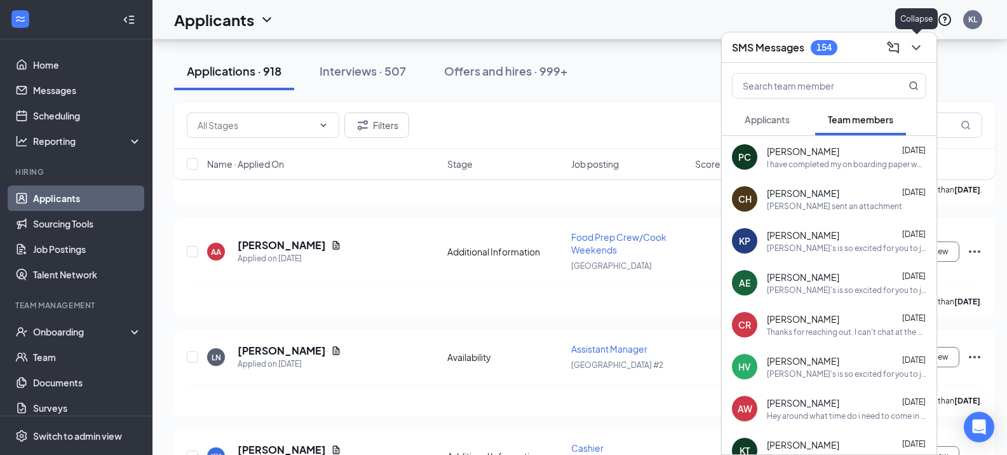
click at [909, 53] on icon "ChevronDown" at bounding box center [916, 47] width 15 height 15
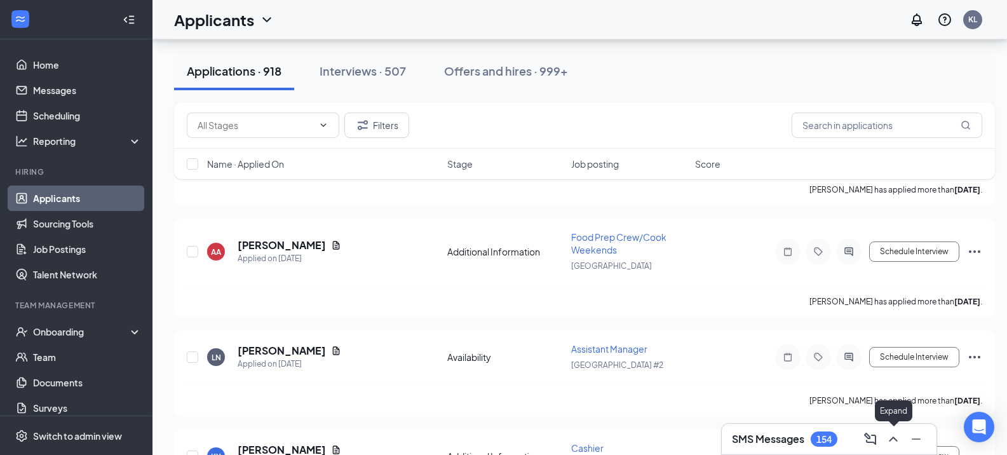
click at [889, 431] on button at bounding box center [893, 439] width 20 height 20
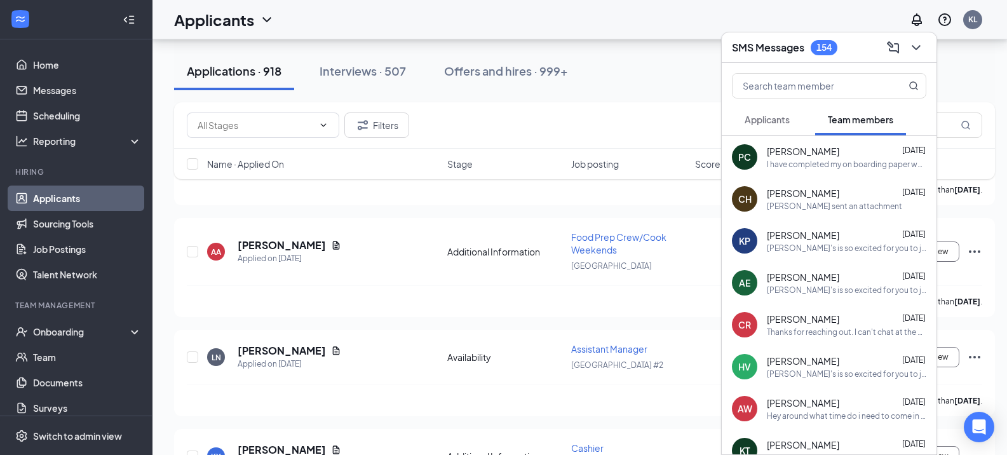
click at [763, 116] on span "Applicants" at bounding box center [767, 119] width 45 height 11
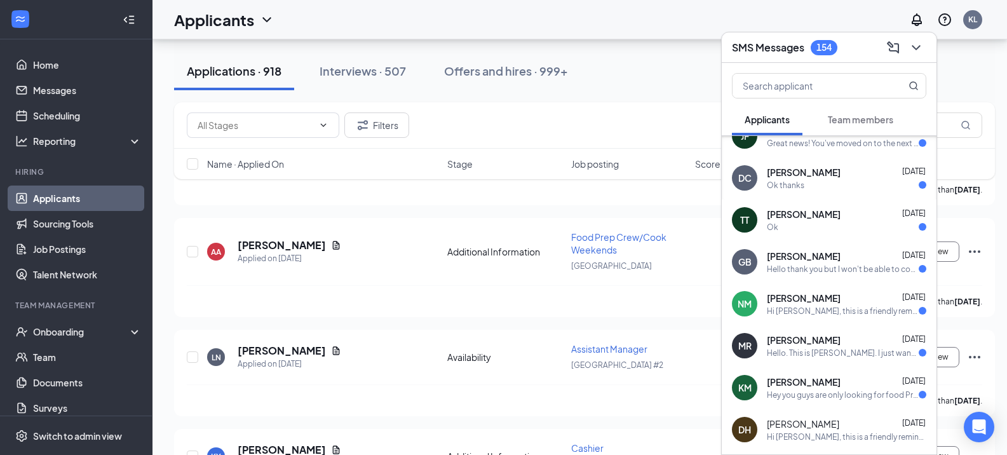
scroll to position [127, 0]
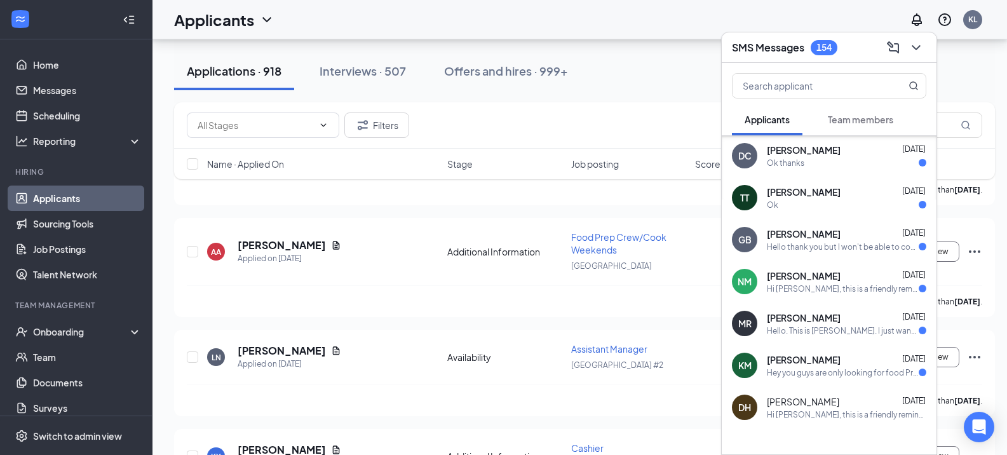
click at [843, 353] on div "[PERSON_NAME] [DATE]" at bounding box center [847, 359] width 160 height 13
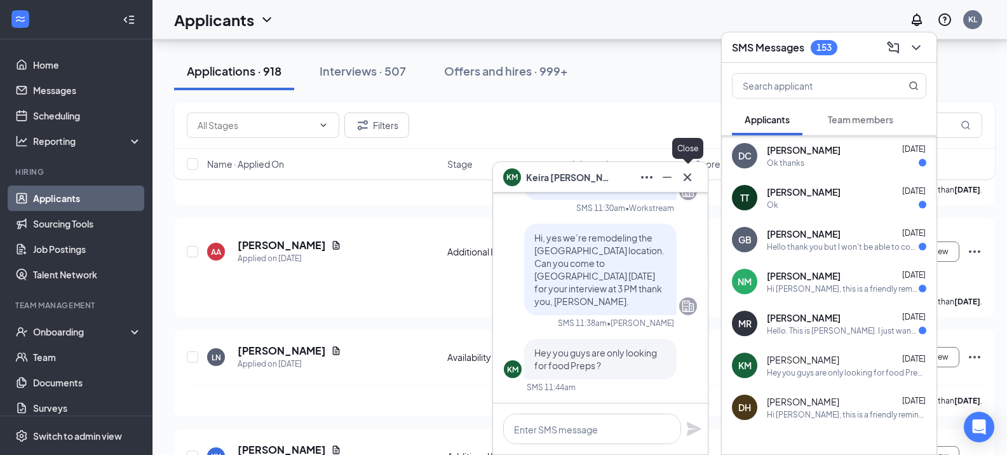
click at [687, 179] on icon "Cross" at bounding box center [687, 177] width 15 height 15
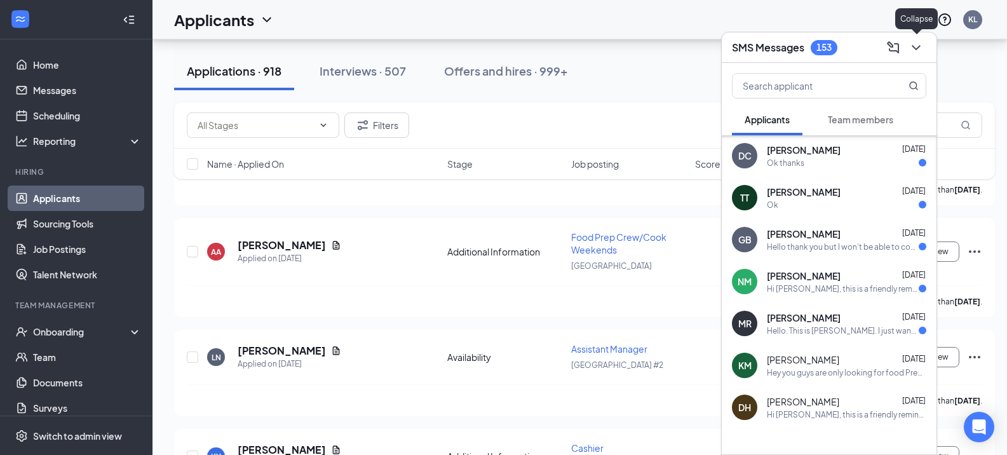
click at [916, 48] on icon "ChevronDown" at bounding box center [916, 47] width 15 height 15
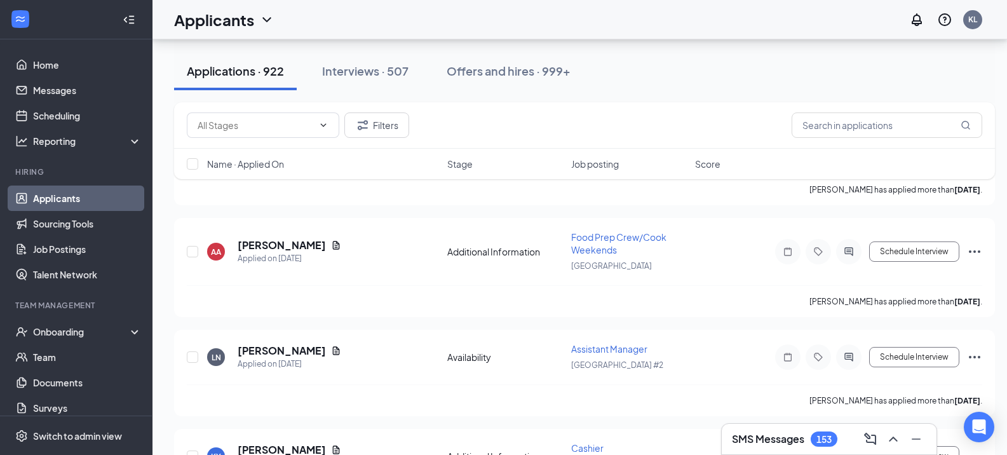
click at [81, 197] on link "Applicants" at bounding box center [87, 198] width 109 height 25
click at [81, 196] on link "Applicants" at bounding box center [87, 198] width 109 height 25
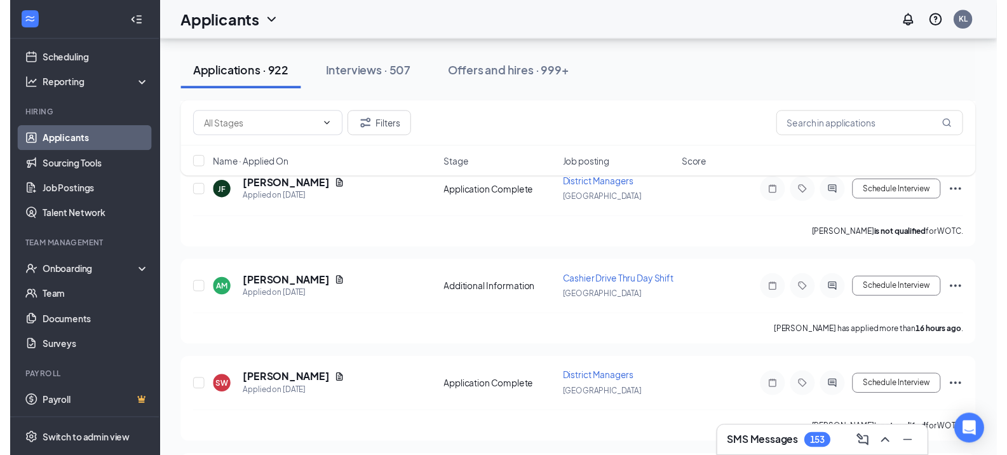
scroll to position [966, 0]
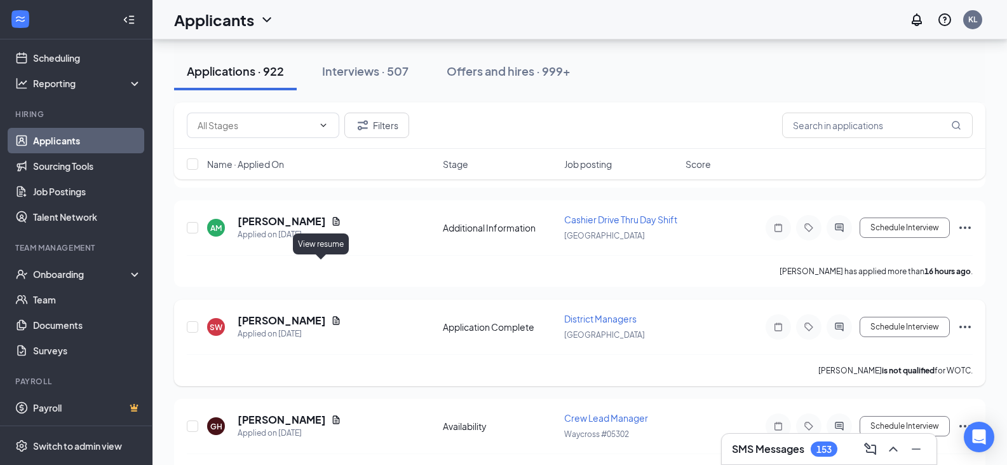
click at [331, 315] on icon "Document" at bounding box center [336, 320] width 10 height 10
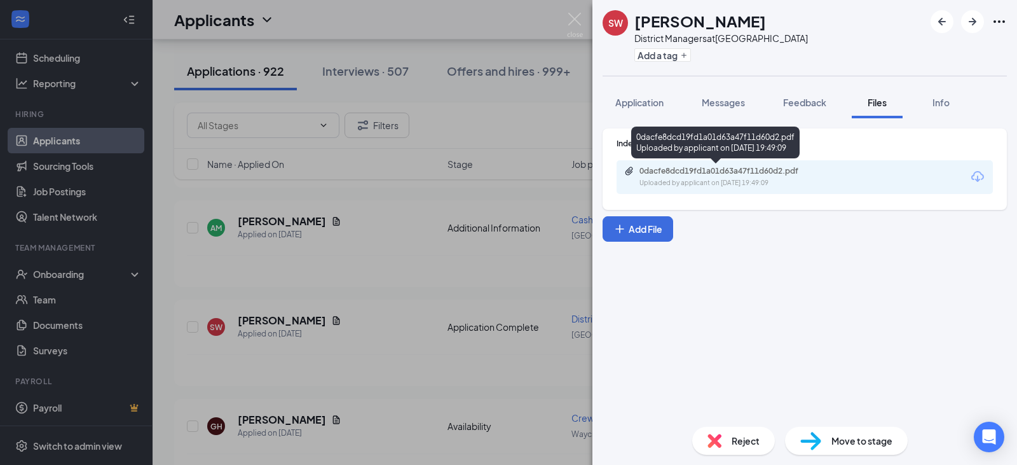
click at [695, 184] on div "Uploaded by applicant on [DATE] 19:49:09" at bounding box center [734, 183] width 191 height 10
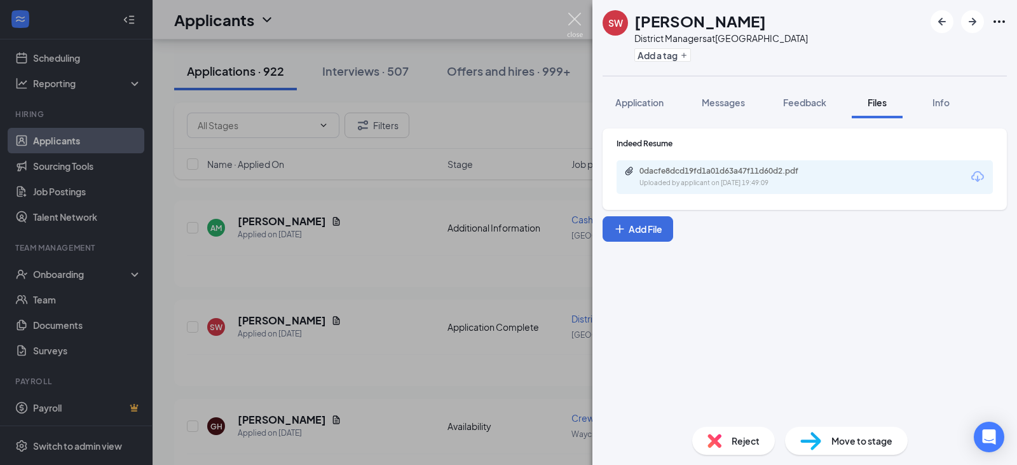
click at [576, 25] on img at bounding box center [575, 25] width 16 height 25
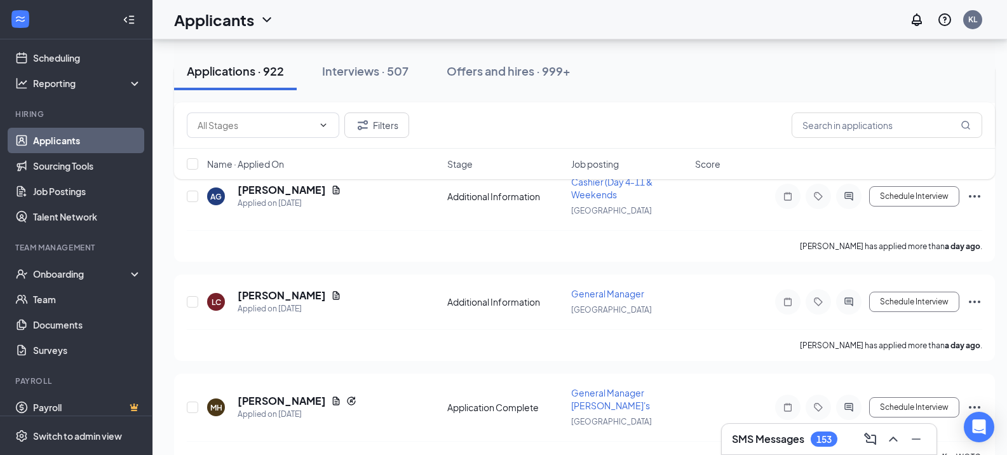
scroll to position [3788, 0]
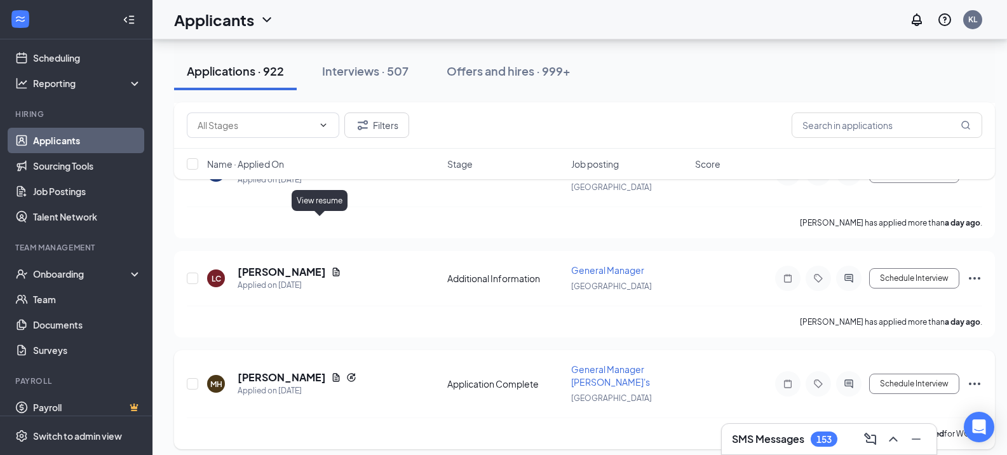
click at [331, 372] on icon "Document" at bounding box center [336, 377] width 10 height 10
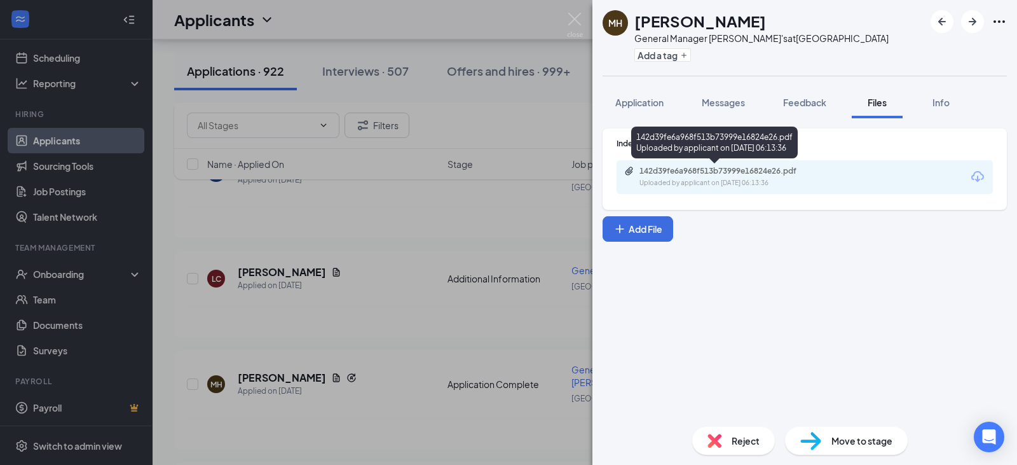
click at [691, 168] on div "142d39fe6a968f513b73999e16824e26.pdf" at bounding box center [728, 171] width 178 height 10
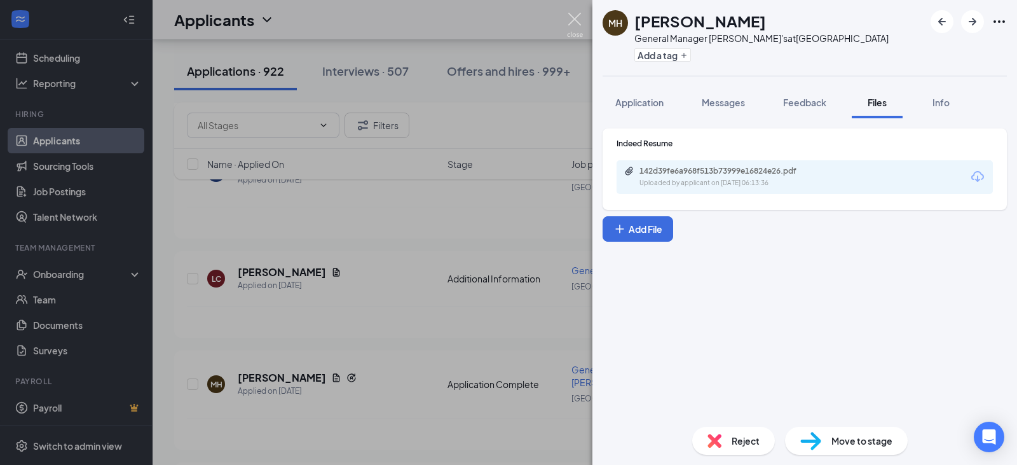
click at [576, 22] on img at bounding box center [575, 25] width 16 height 25
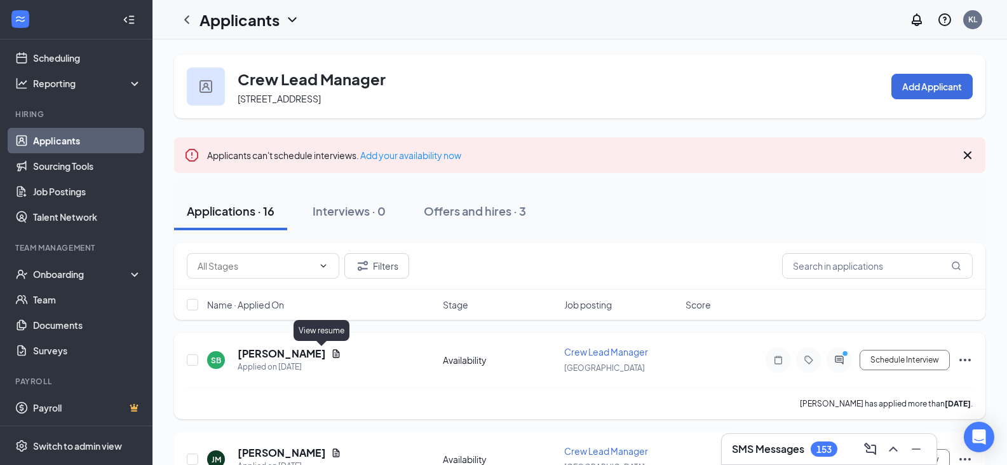
click at [333, 354] on icon "Document" at bounding box center [336, 353] width 7 height 8
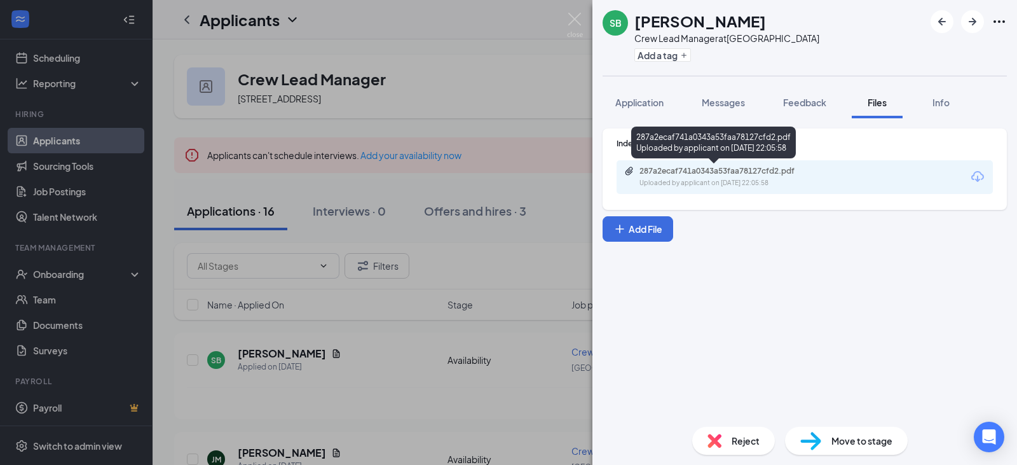
click at [745, 180] on div "Uploaded by applicant on [DATE] 22:05:58" at bounding box center [734, 183] width 191 height 10
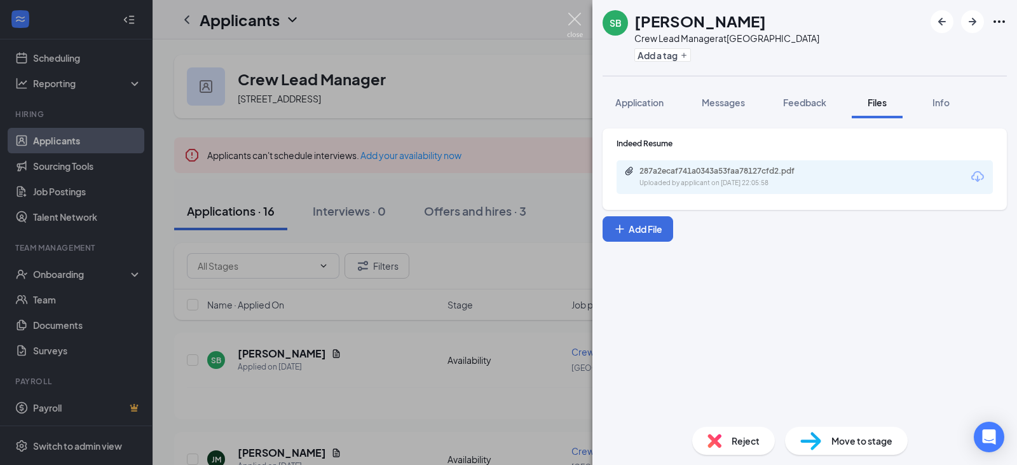
click at [570, 22] on img at bounding box center [575, 25] width 16 height 25
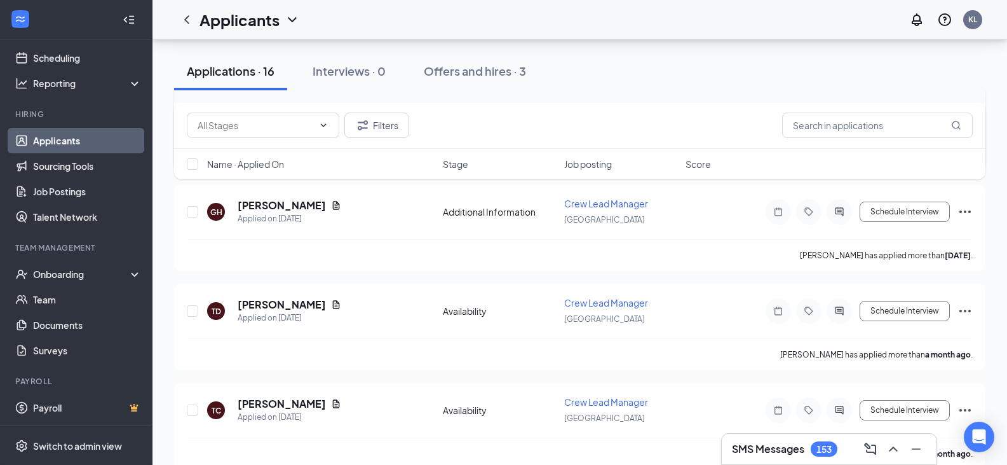
scroll to position [1457, 0]
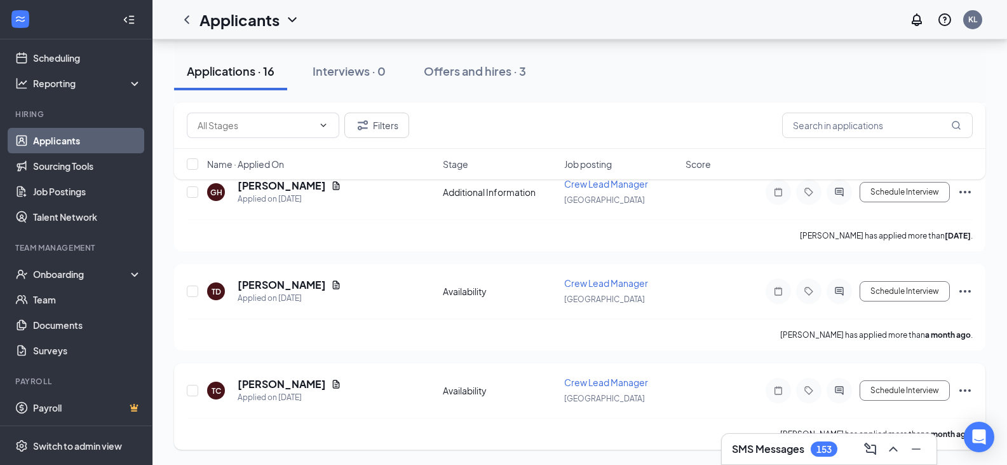
click at [602, 376] on span "Crew Lead Manager" at bounding box center [606, 381] width 84 height 11
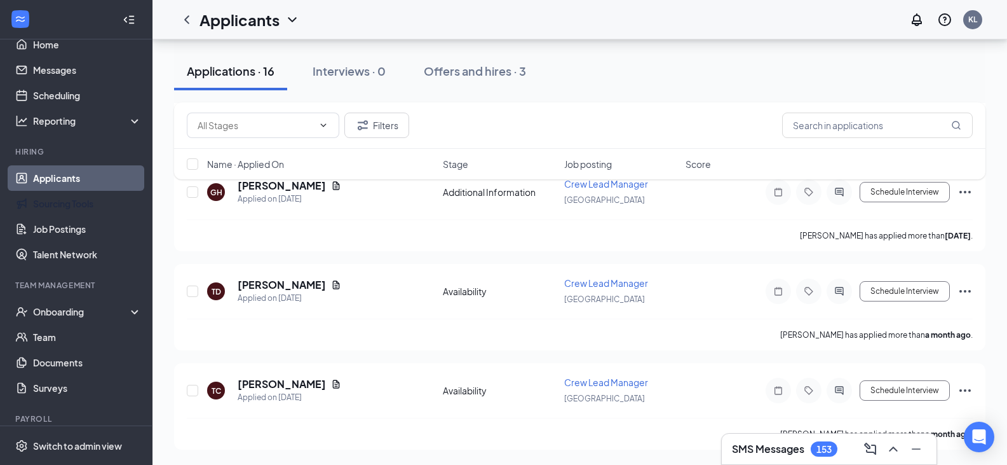
scroll to position [0, 0]
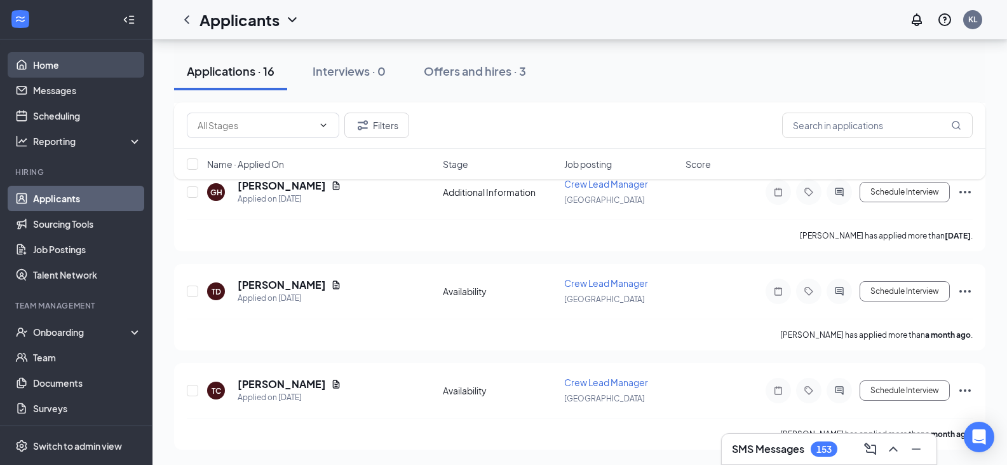
click at [70, 64] on link "Home" at bounding box center [87, 64] width 109 height 25
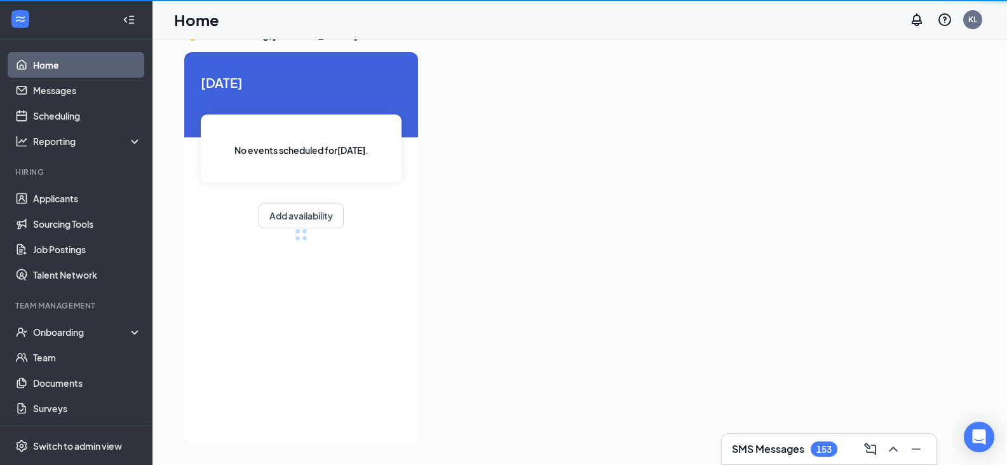
scroll to position [27, 0]
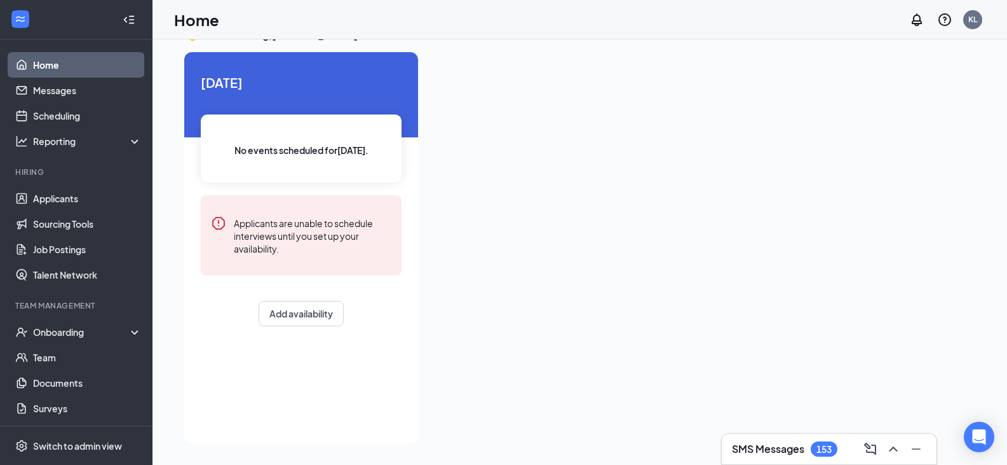
click at [71, 66] on link "Home" at bounding box center [87, 64] width 109 height 25
click at [67, 69] on link "Home" at bounding box center [87, 64] width 109 height 25
